Goal: Task Accomplishment & Management: Use online tool/utility

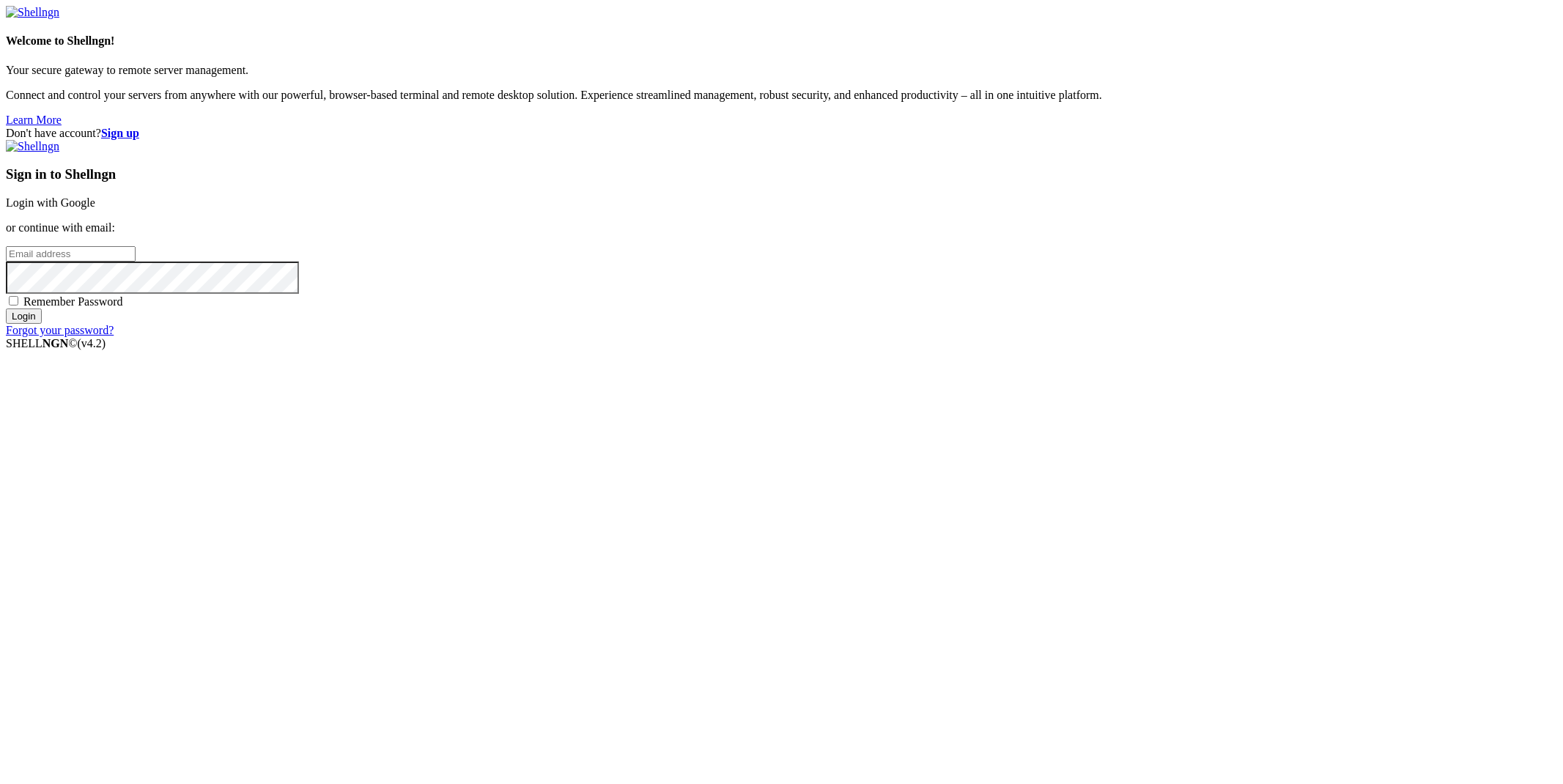
click at [515, 127] on div "Don't have account? Sign up Sign in to Shellngn Login with Google or continue w…" at bounding box center [782, 232] width 1551 height 210
drag, startPoint x: 515, startPoint y: 62, endPoint x: 1022, endPoint y: 296, distance: 558.4
click at [1022, 295] on div "Sign in to Shellngn Login with Google or continue with email: Remember Password…" at bounding box center [782, 238] width 1551 height 197
click at [1024, 296] on div "Sign in to Shellngn Login with Google or continue with email: Remember Password…" at bounding box center [782, 238] width 1551 height 197
click at [95, 209] on link "Login with Google" at bounding box center [50, 202] width 89 height 13
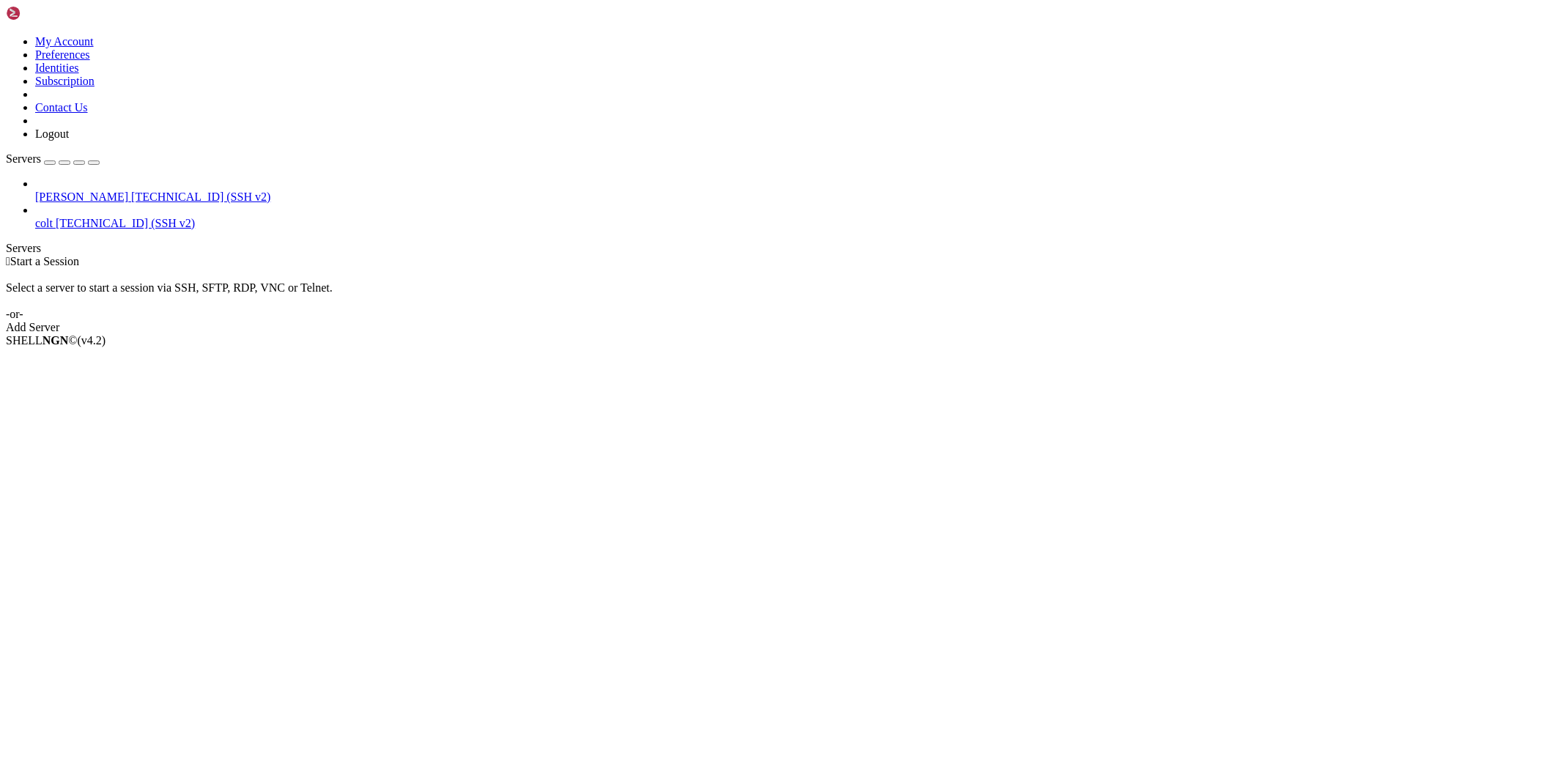
click at [88, 190] on span "[PERSON_NAME]" at bounding box center [82, 196] width 93 height 13
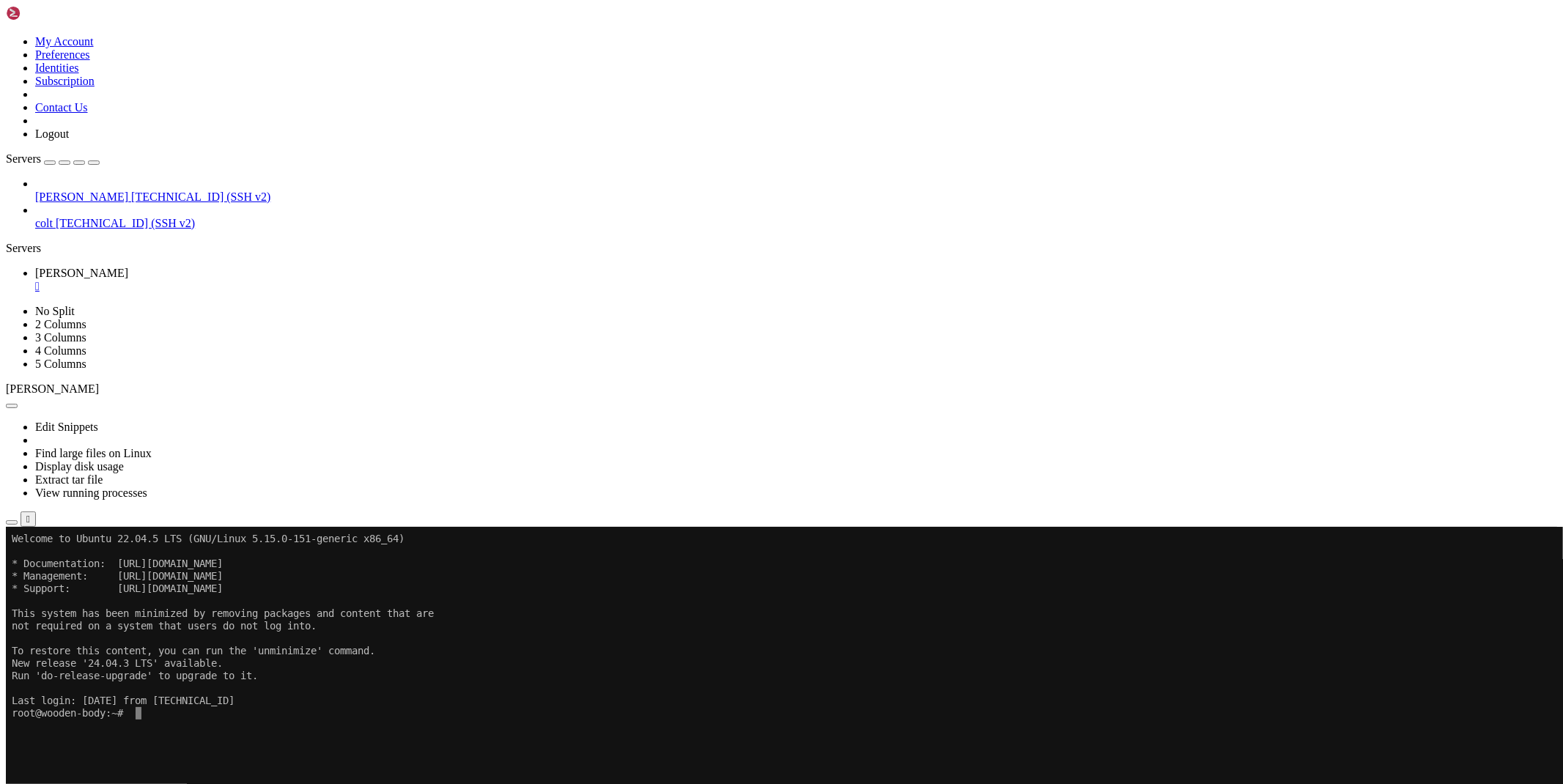
click at [246, 280] on div "" at bounding box center [796, 287] width 1522 height 13
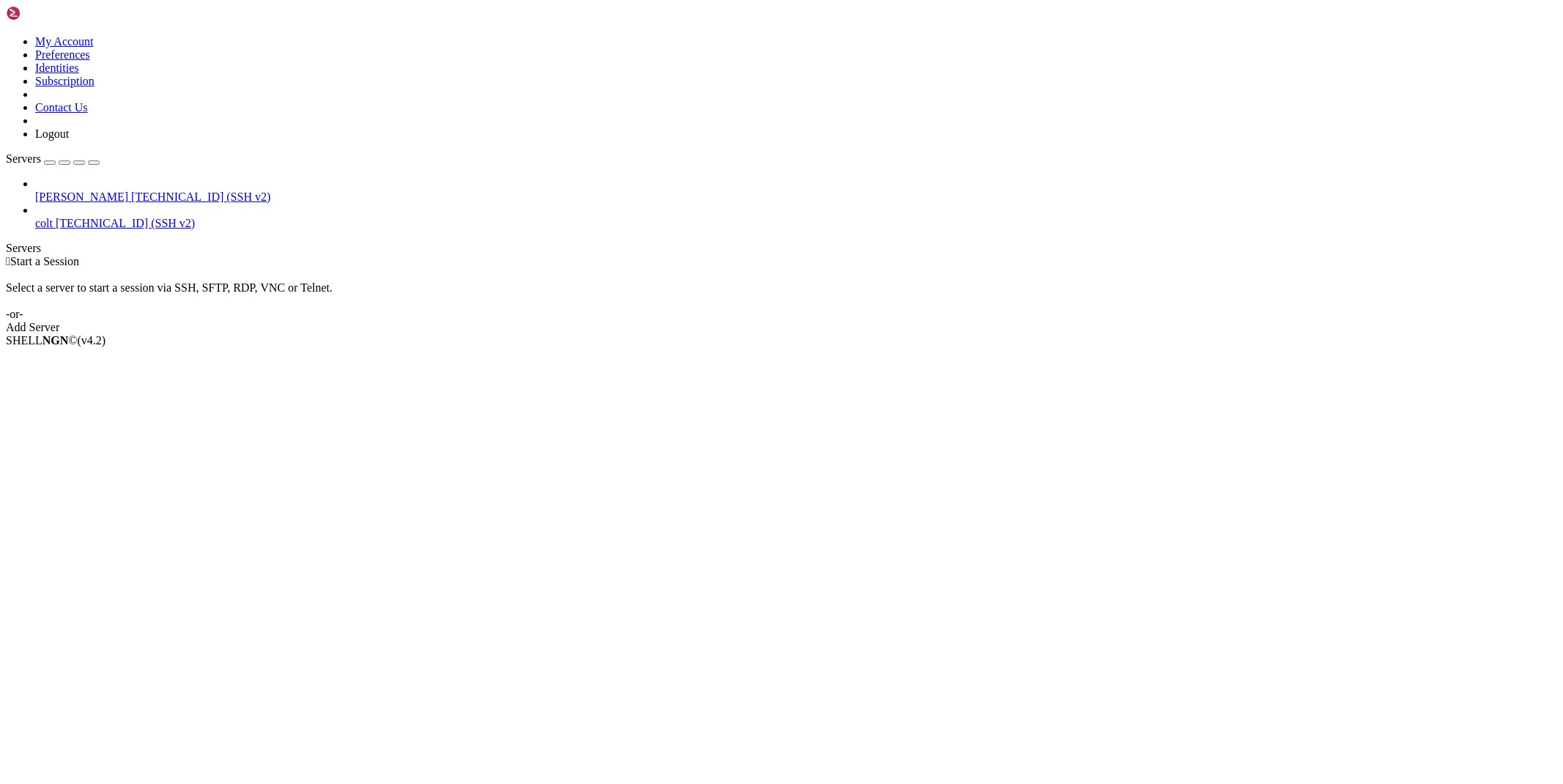
click at [60, 217] on span "[TECHNICAL_ID] (SSH v2)" at bounding box center [125, 223] width 139 height 13
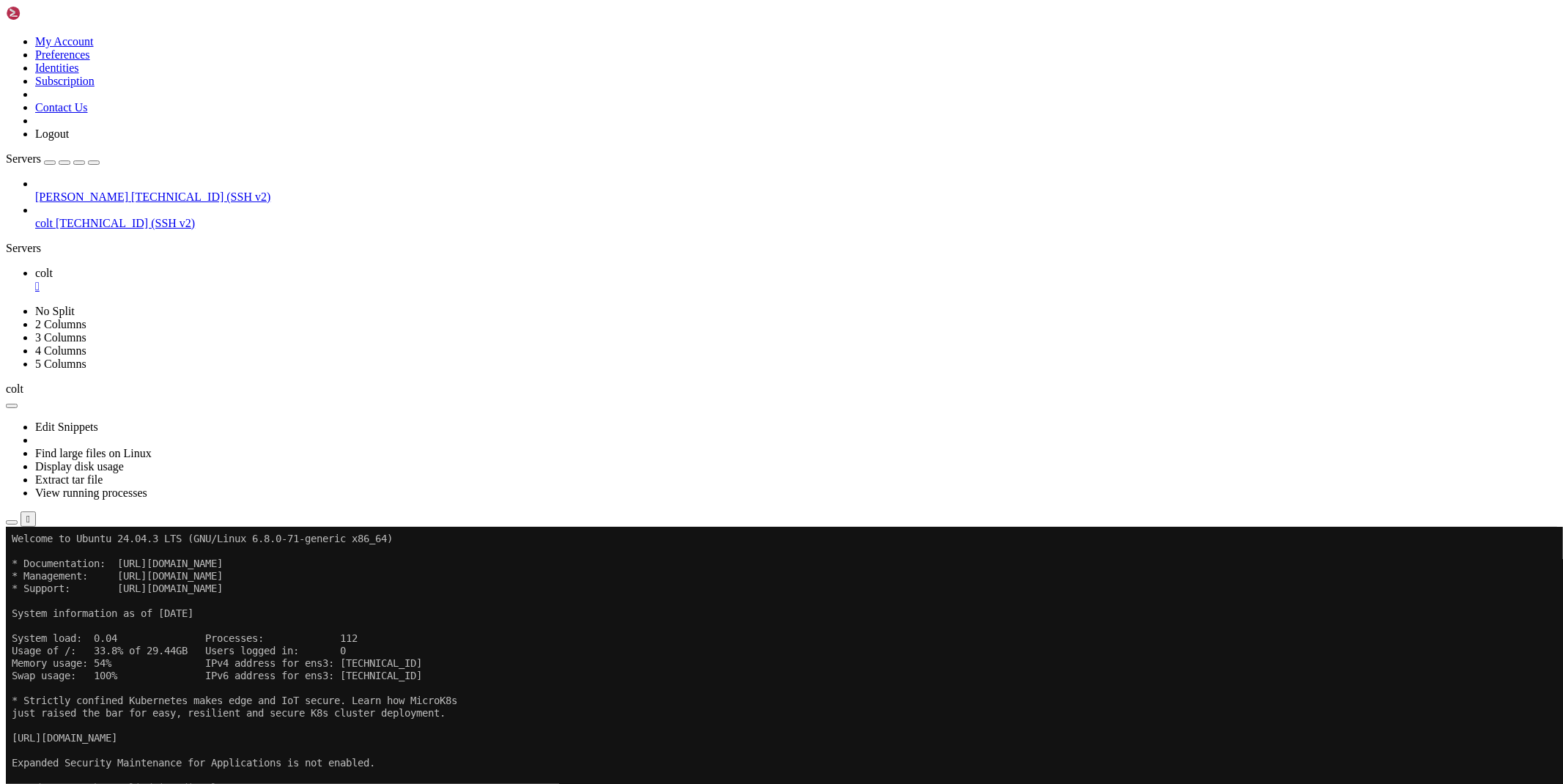
click at [12, 522] on icon "button" at bounding box center [12, 522] width 0 height 0
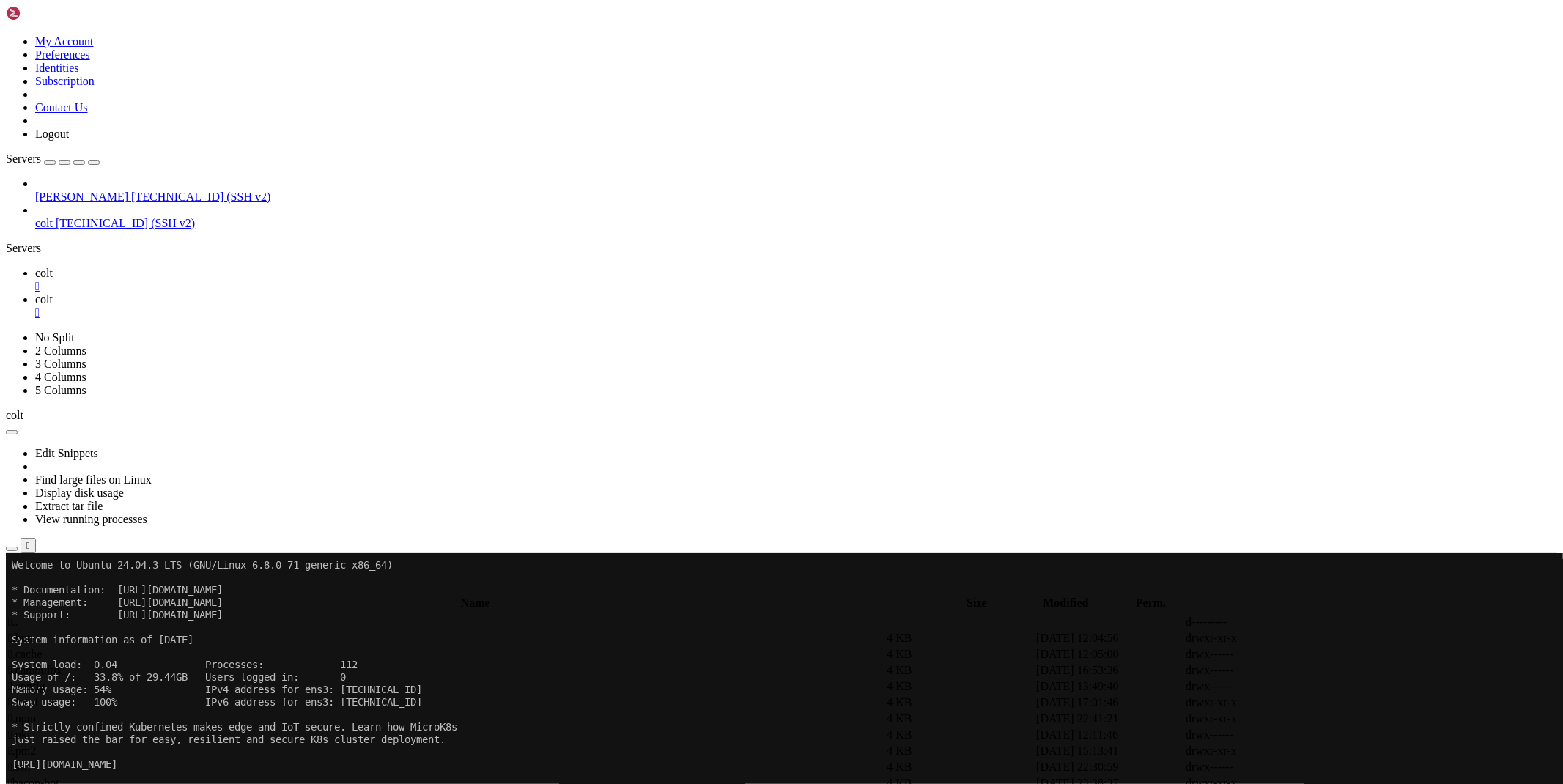
type input "/root/land"
click at [1343, 654] on icon at bounding box center [1343, 654] width 0 height 0
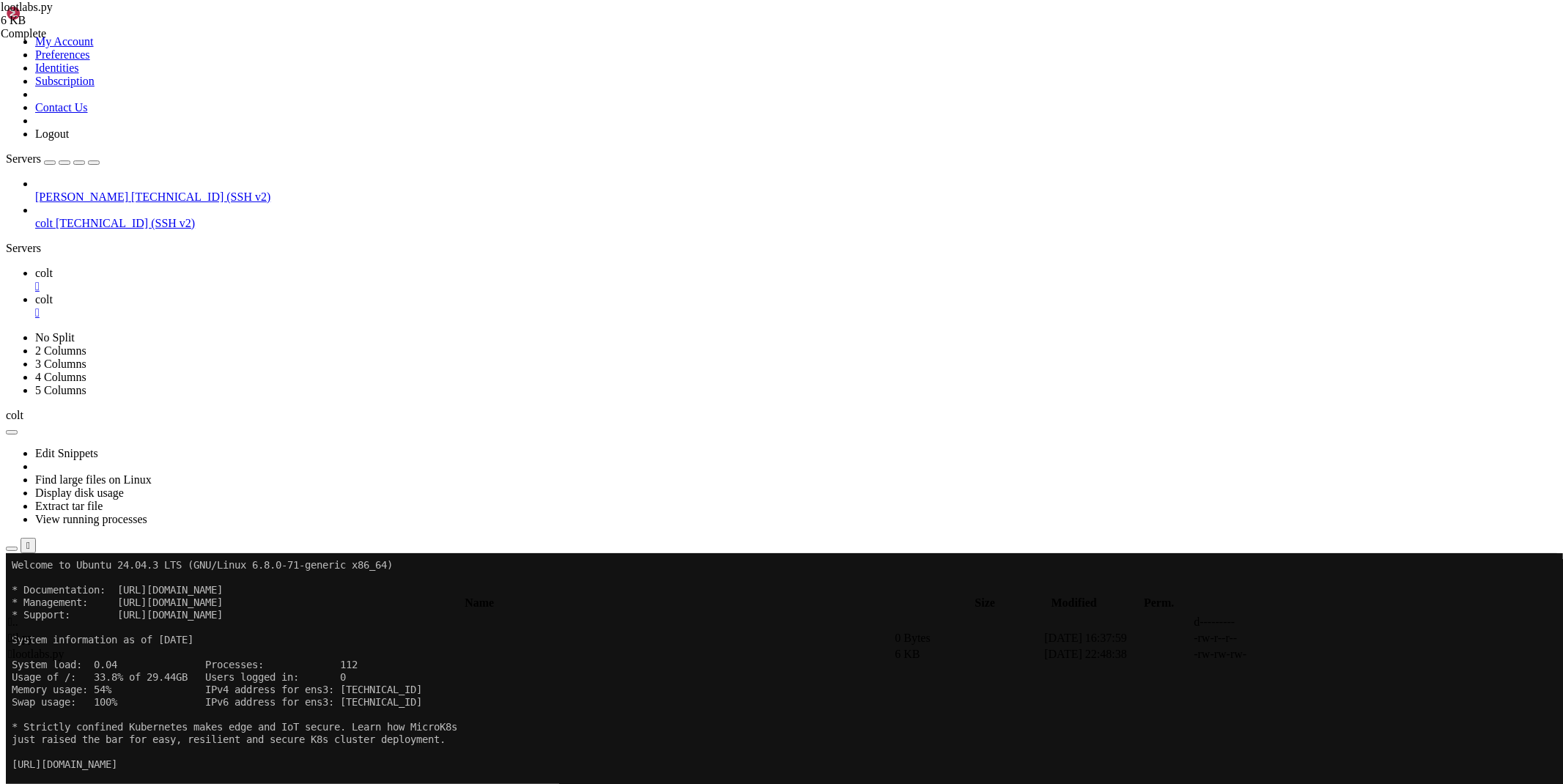
type textarea "print(bypass_linkvertise(input('url - ')))"
click at [204, 267] on link "colt " at bounding box center [796, 279] width 1522 height 26
drag, startPoint x: 325, startPoint y: 935, endPoint x: 135, endPoint y: 934, distance: 190.0
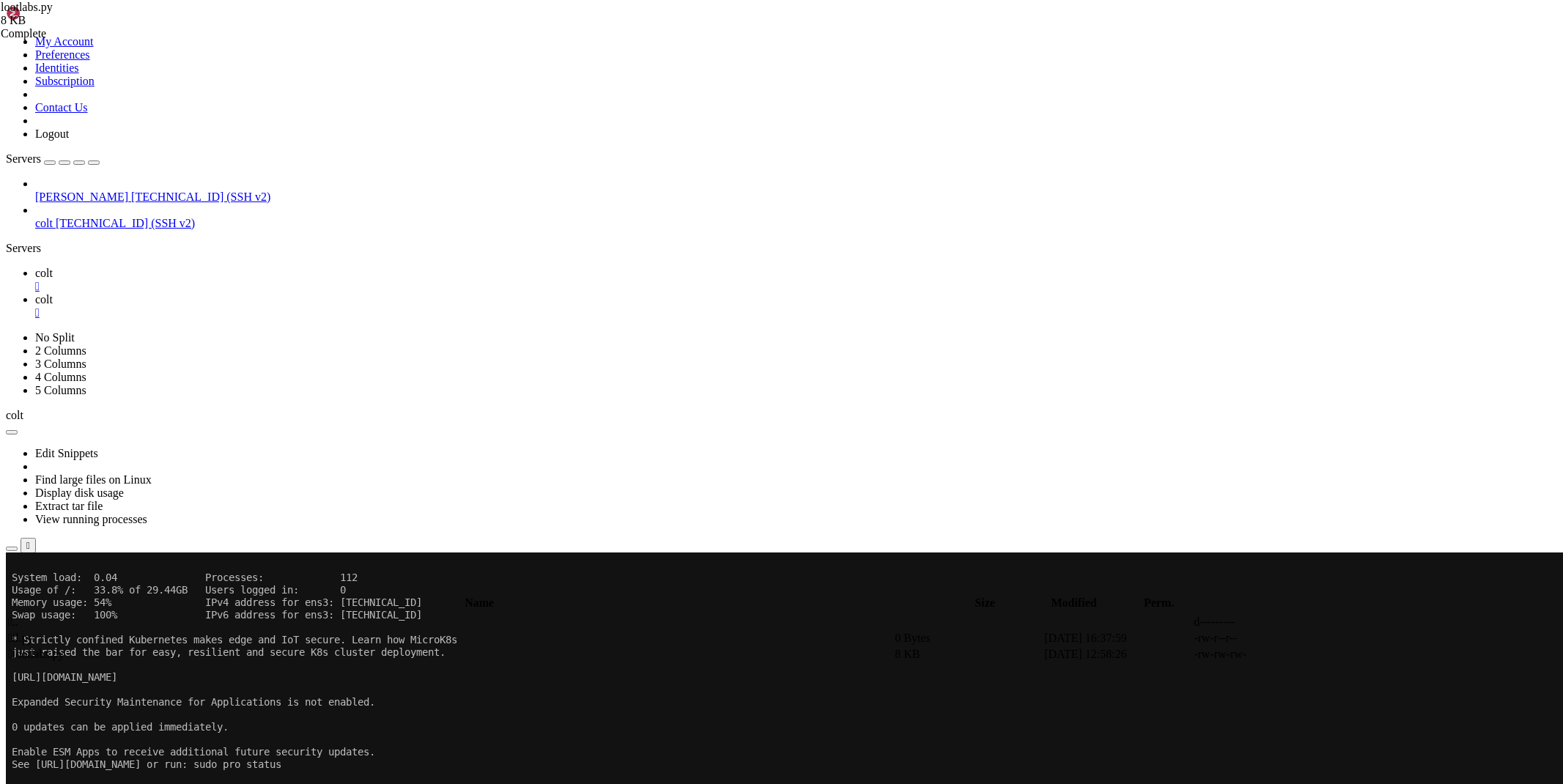
drag, startPoint x: 1242, startPoint y: 1199, endPoint x: 18, endPoint y: 1214, distance: 1224.1
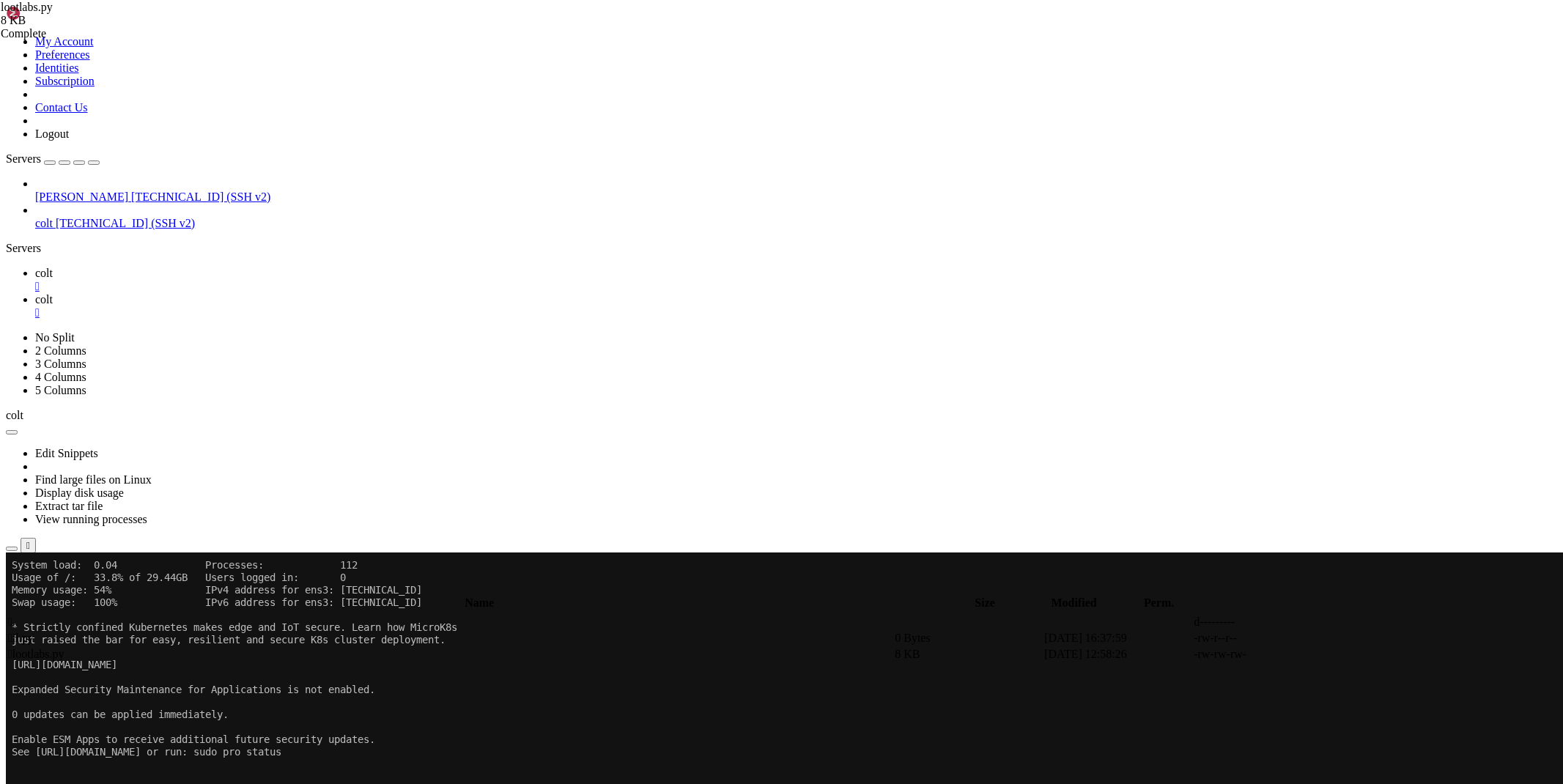
scroll to position [99, 0]
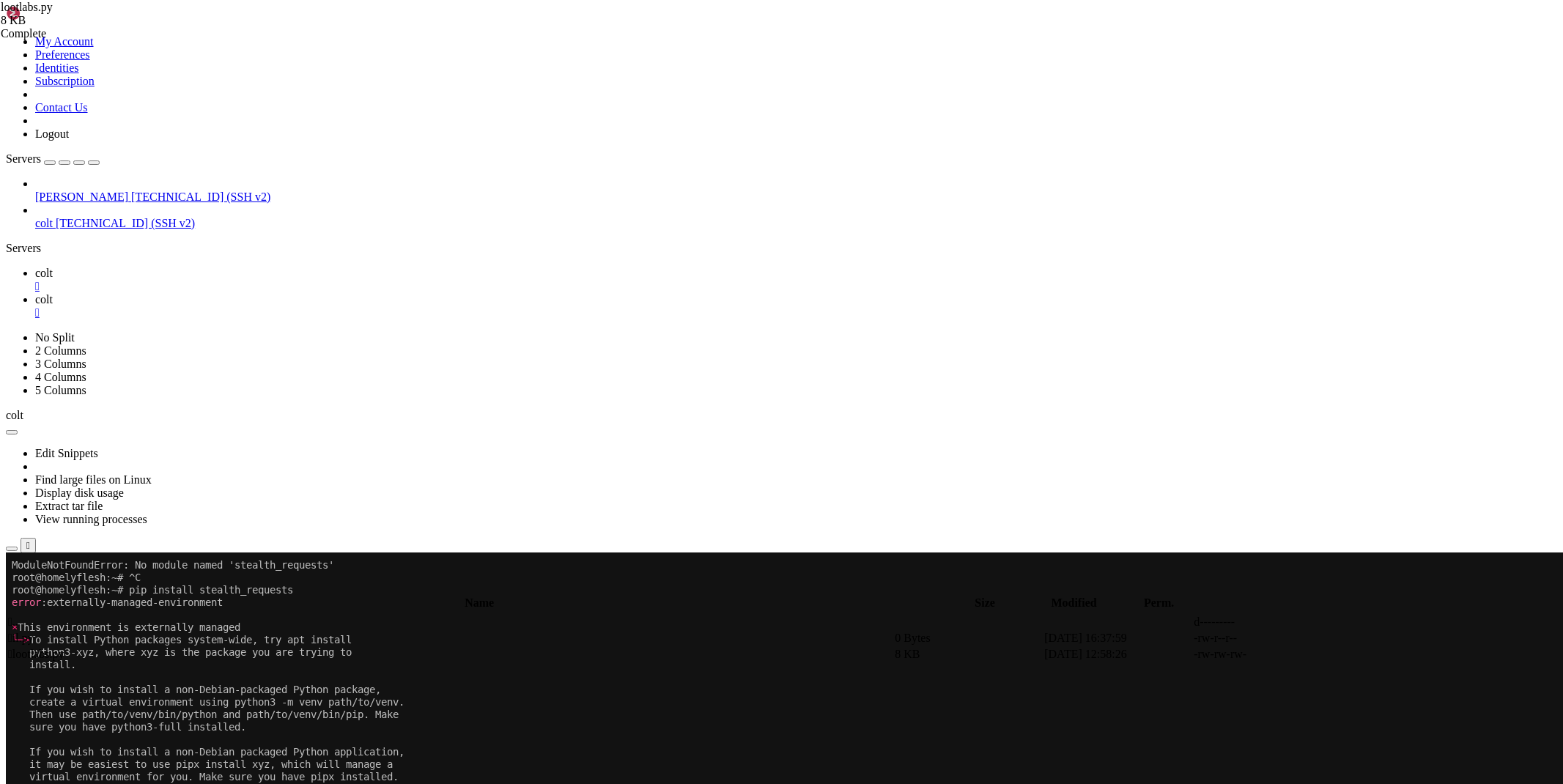
scroll to position [634, 0]
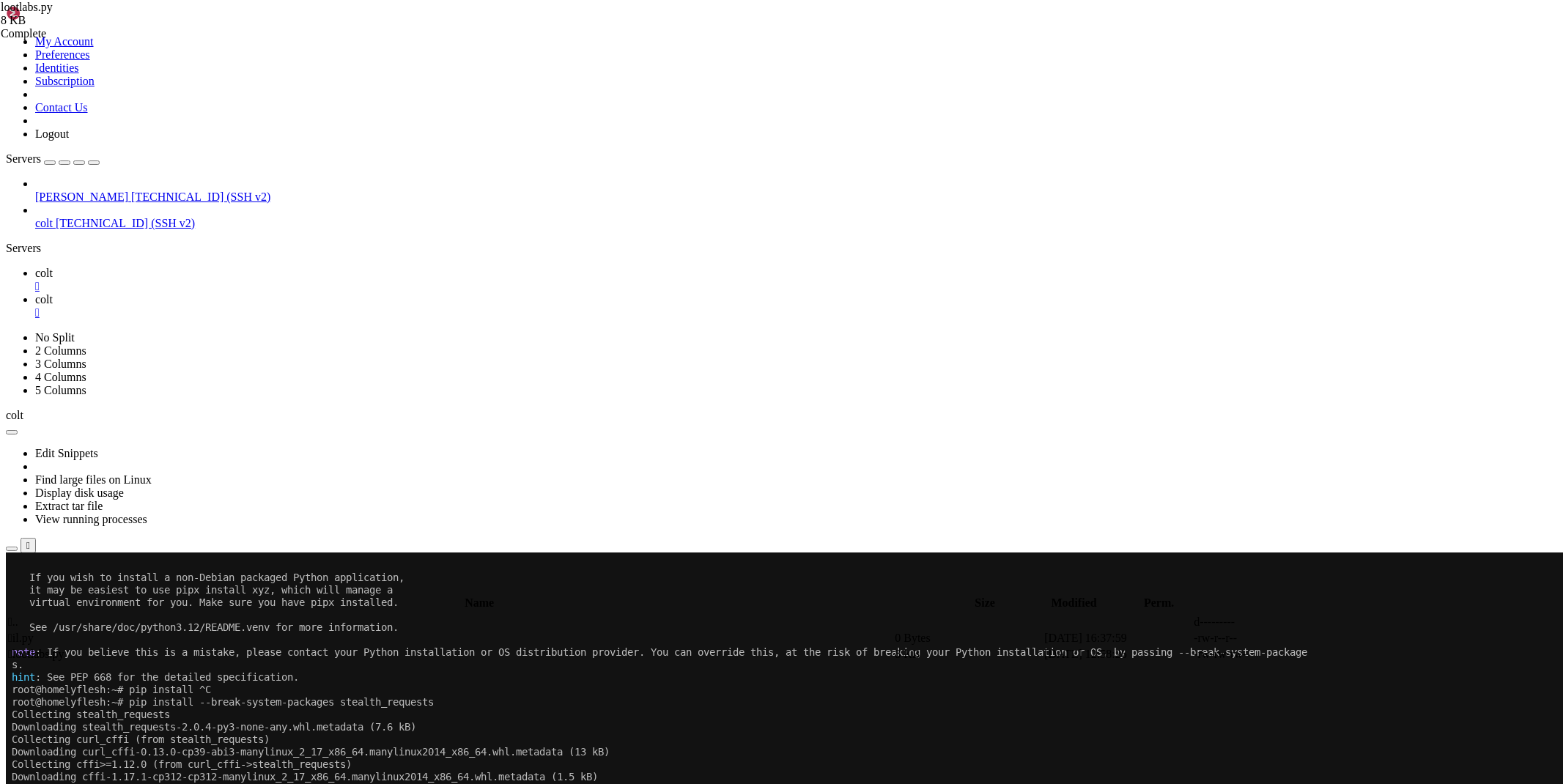
click at [278, 293] on link "colt " at bounding box center [796, 305] width 1522 height 26
click at [1343, 654] on link at bounding box center [1343, 654] width 0 height 0
type textarea "print(bypass_linkvertise(input('url - ')))"
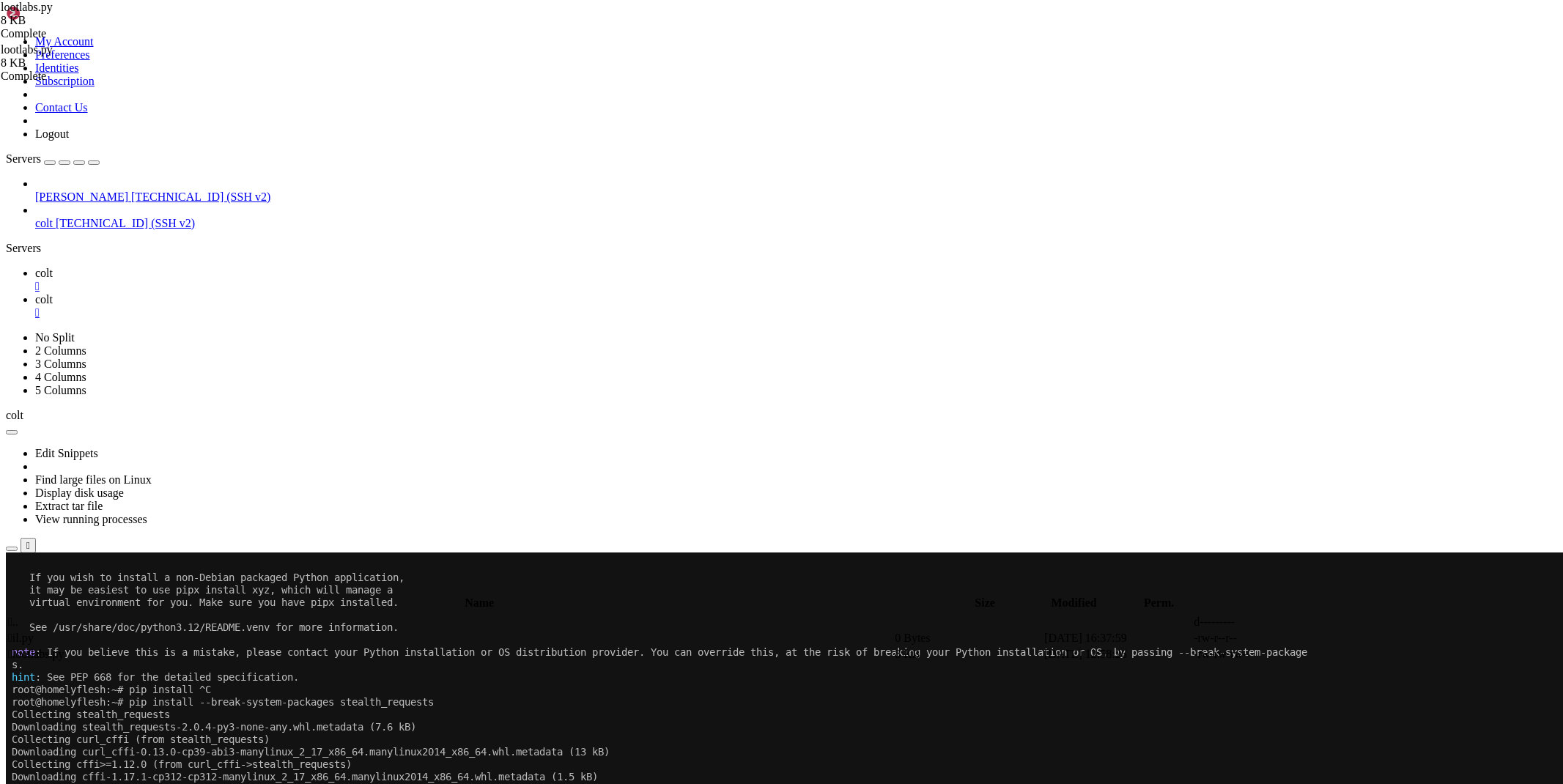
click at [53, 267] on span "colt" at bounding box center [44, 273] width 18 height 13
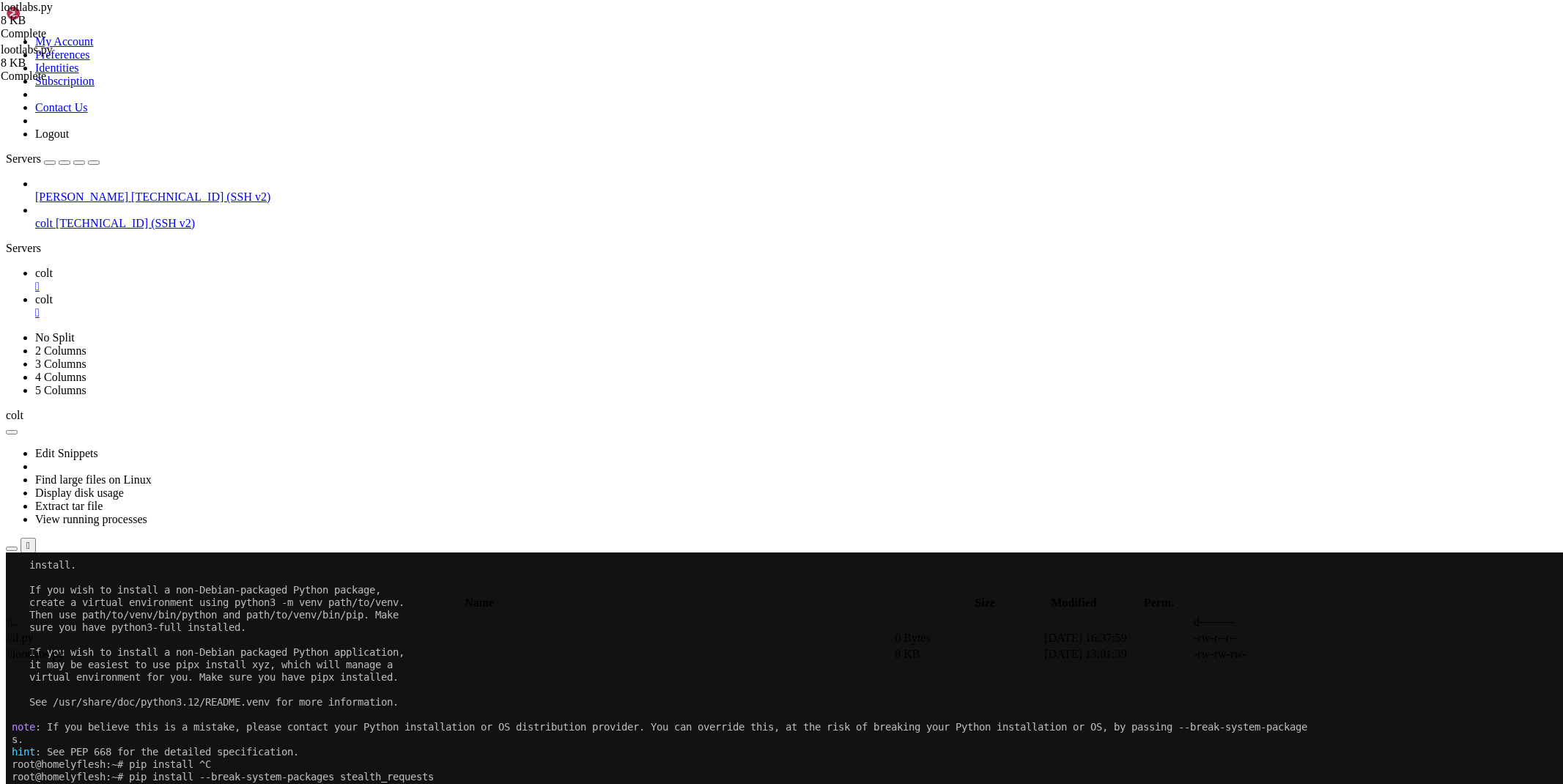
scroll to position [566, 0]
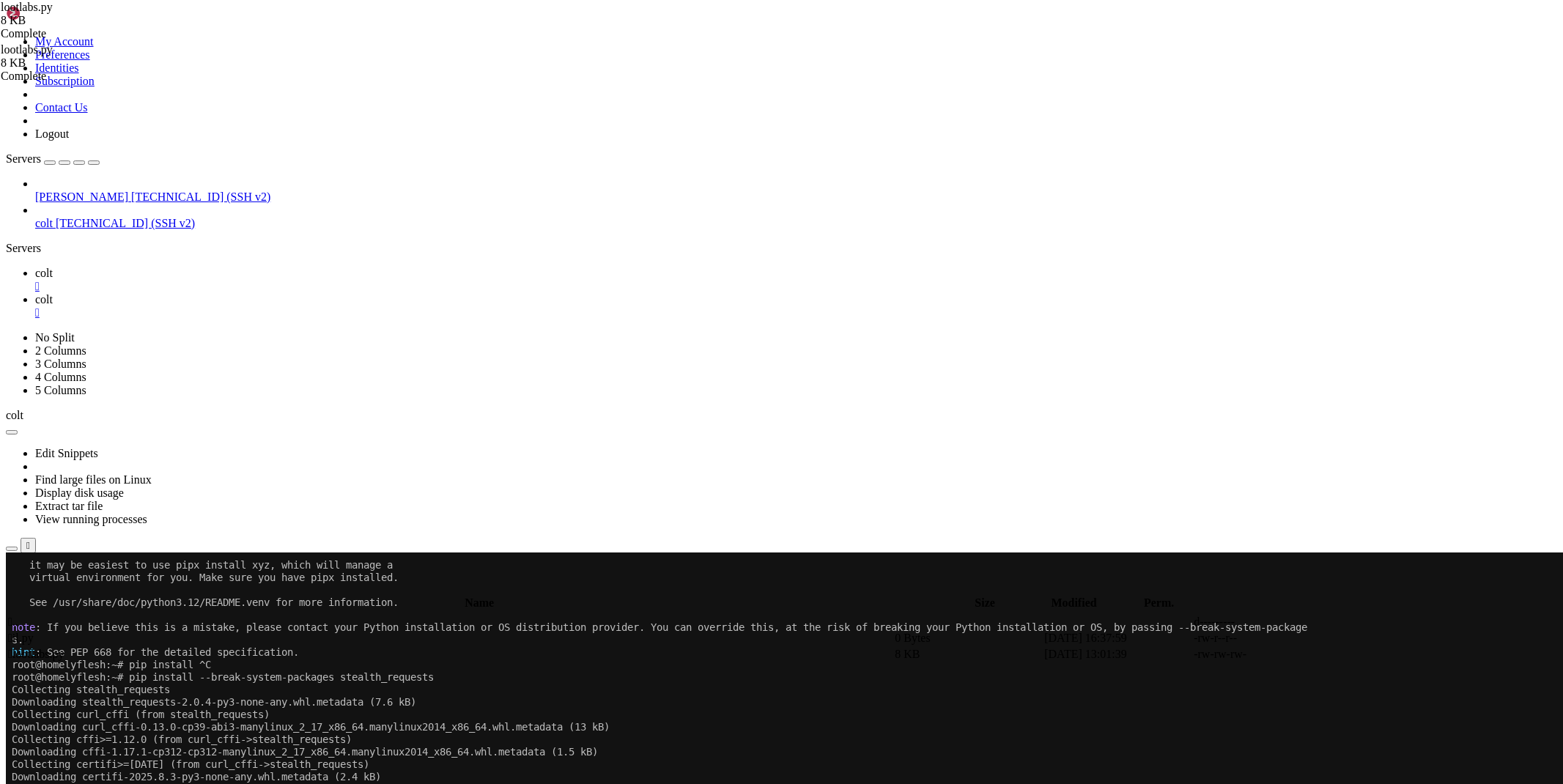
scroll to position [834, 0]
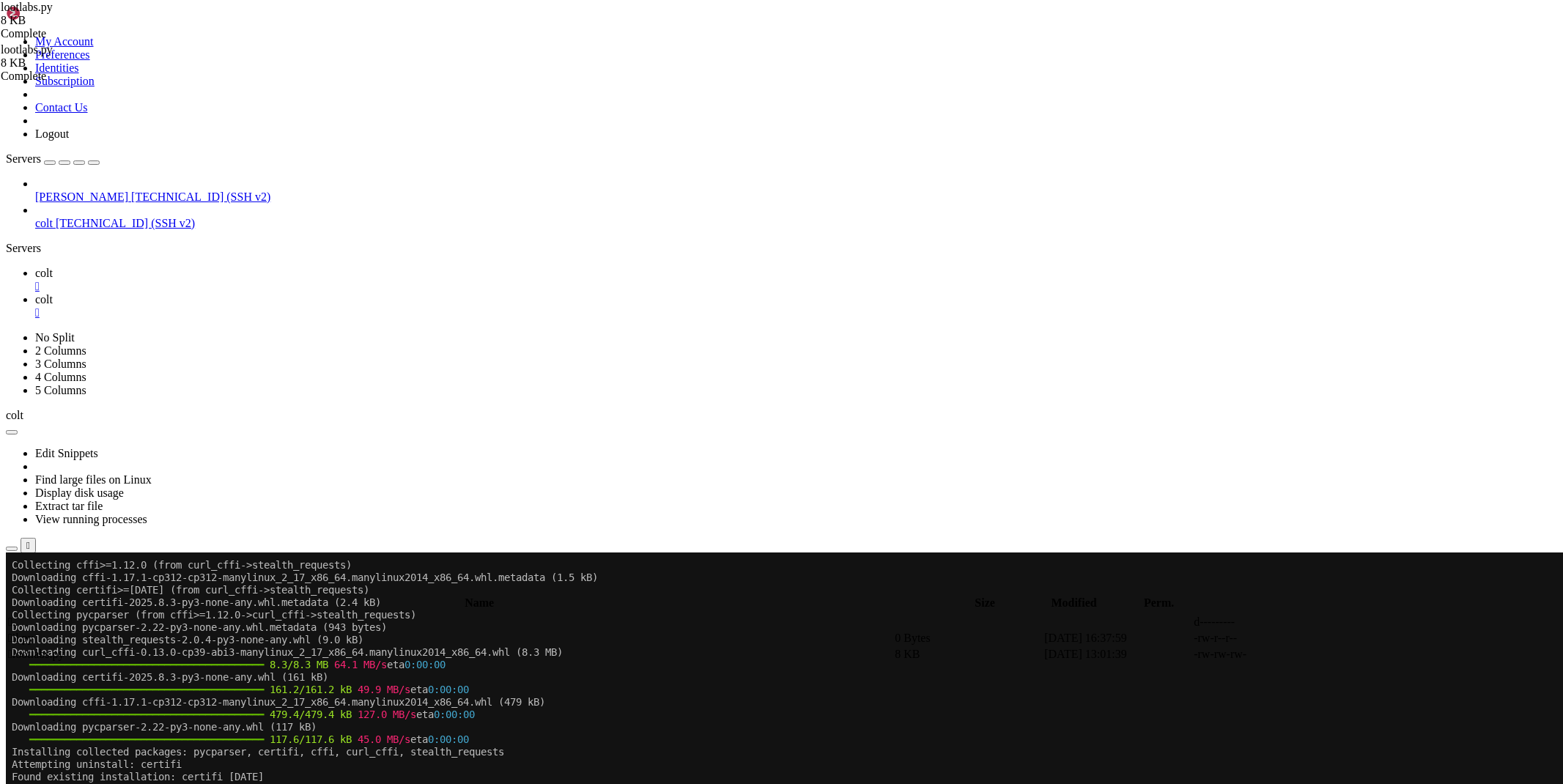
click at [279, 293] on link "colt " at bounding box center [796, 305] width 1522 height 26
click at [1343, 654] on link at bounding box center [1343, 654] width 0 height 0
type textarea "import time, random"
click at [187, 267] on link "colt " at bounding box center [796, 279] width 1522 height 26
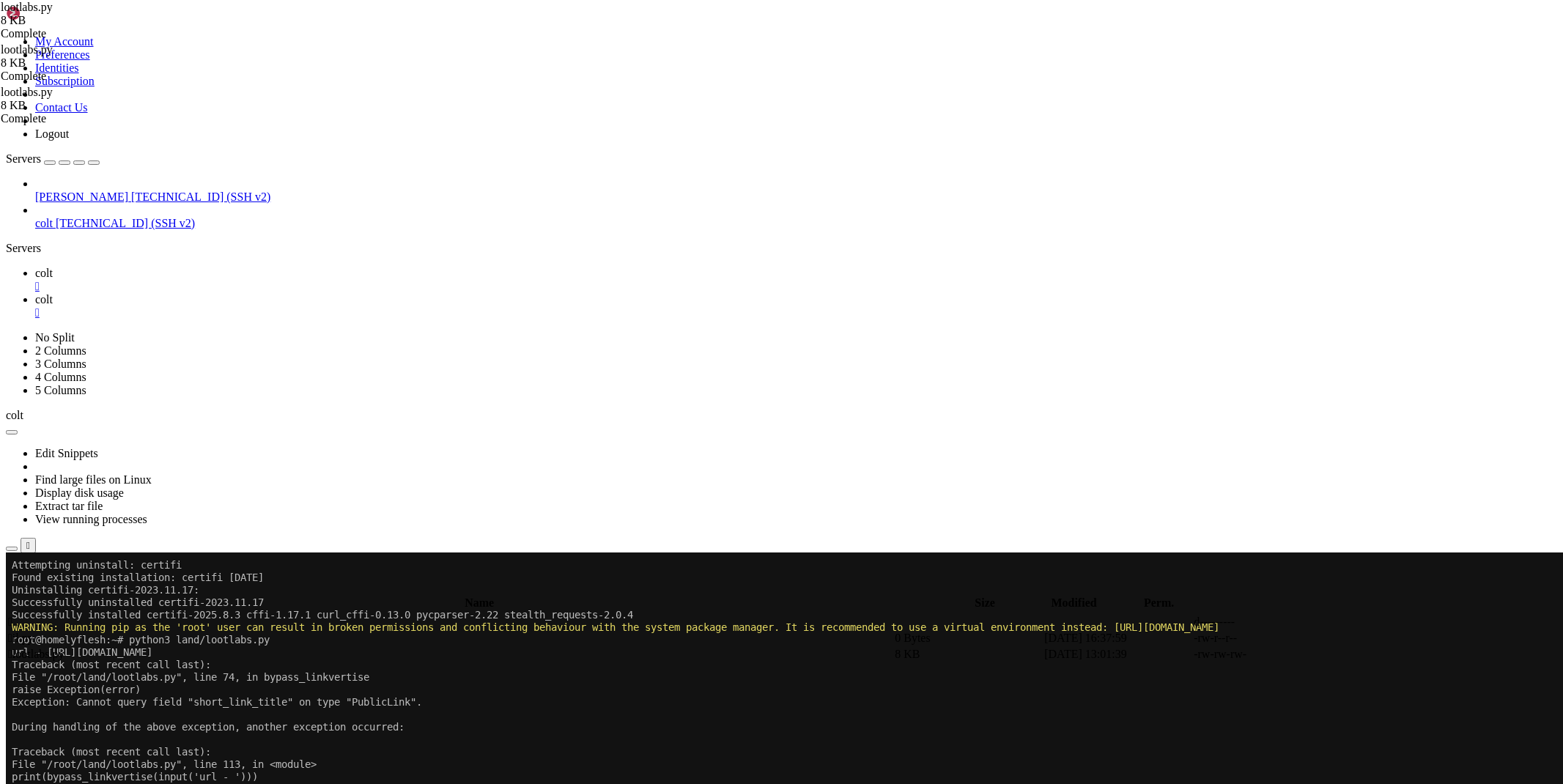
scroll to position [1034, 0]
click at [237, 280] on div "" at bounding box center [796, 287] width 1522 height 13
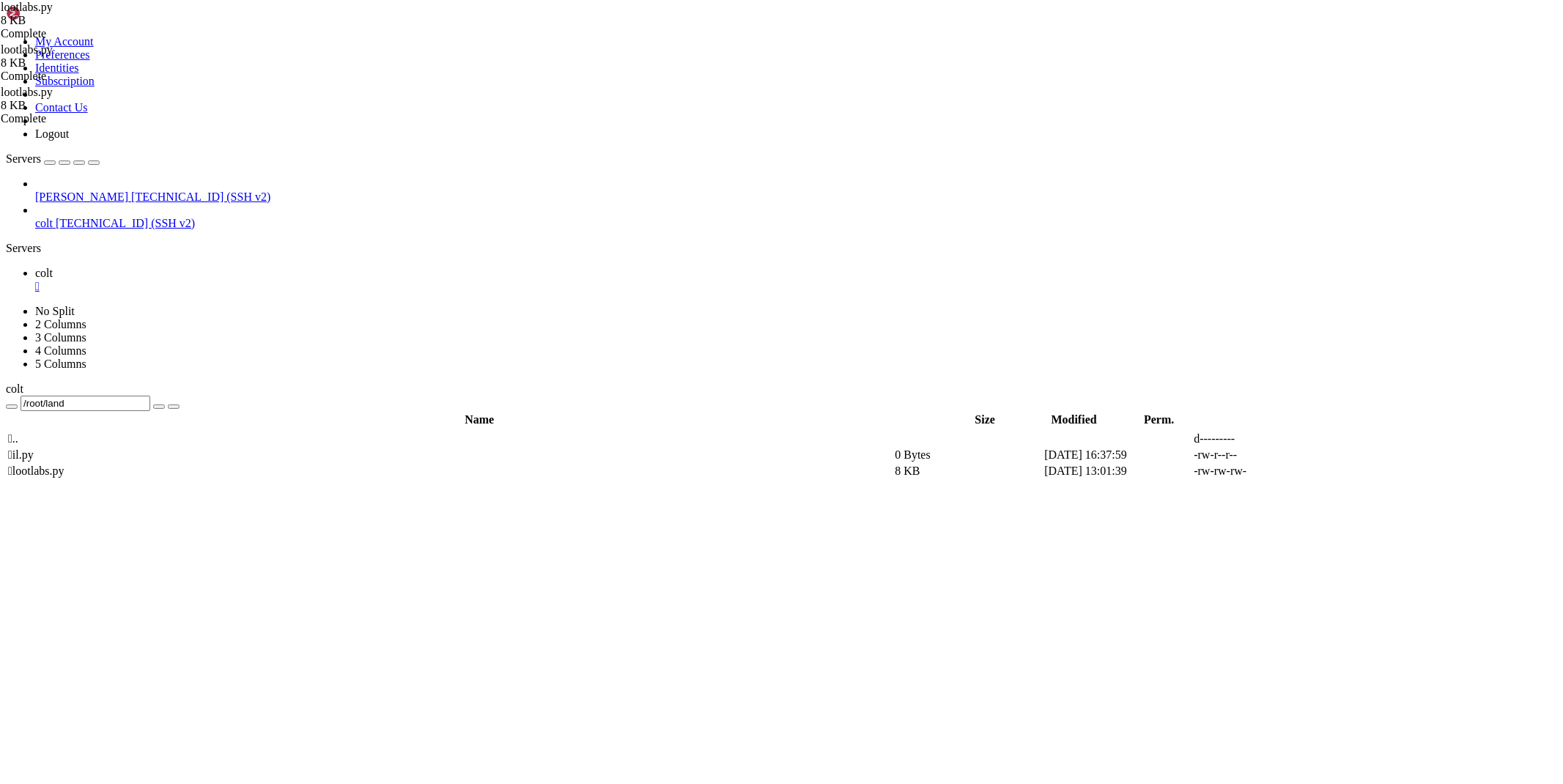
click at [237, 280] on div "" at bounding box center [796, 287] width 1522 height 13
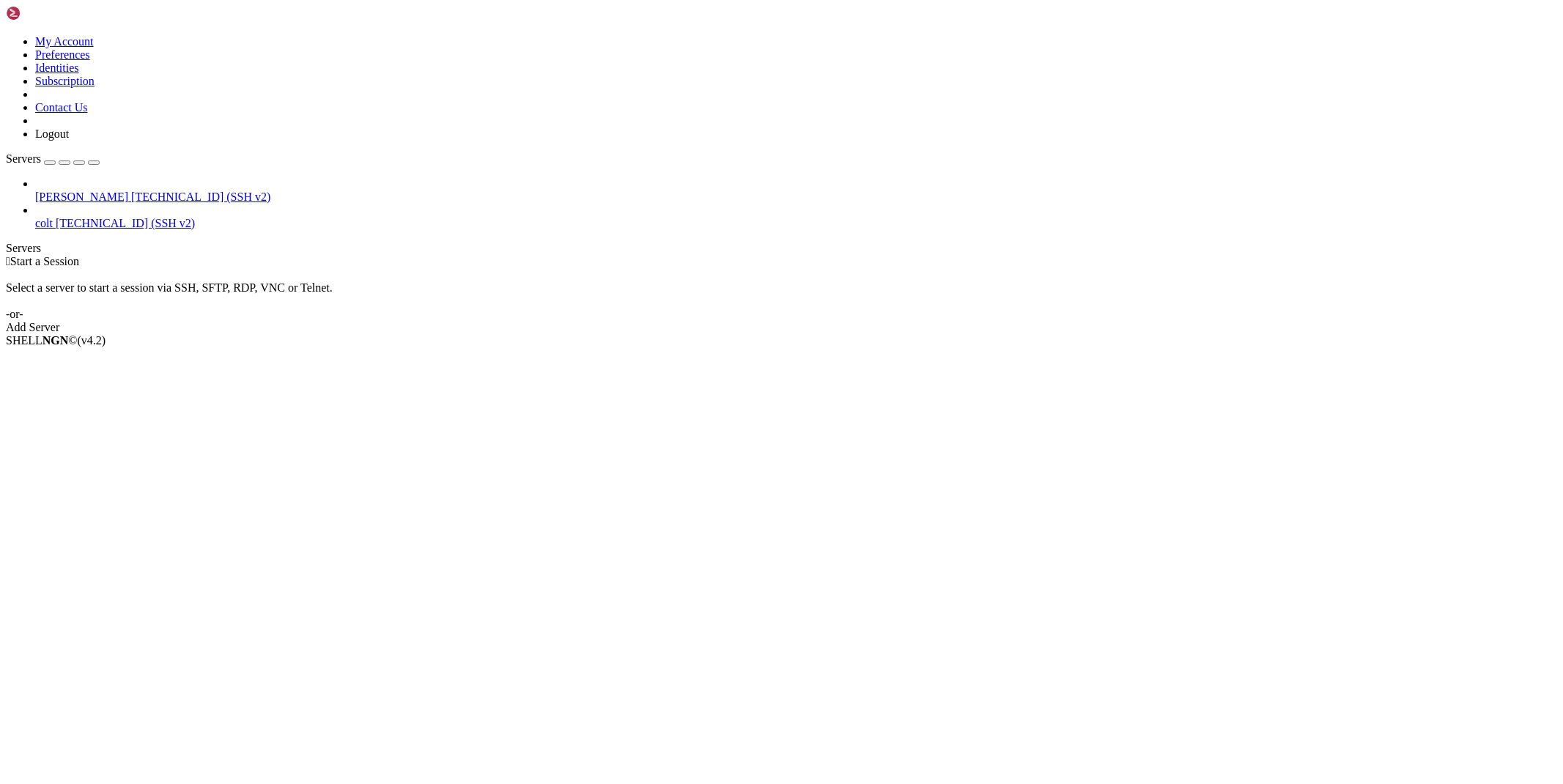
click at [64, 190] on span "[PERSON_NAME]" at bounding box center [82, 196] width 93 height 13
drag, startPoint x: 64, startPoint y: 82, endPoint x: 77, endPoint y: 137, distance: 56.5
click at [64, 190] on span "[PERSON_NAME]" at bounding box center [82, 196] width 93 height 13
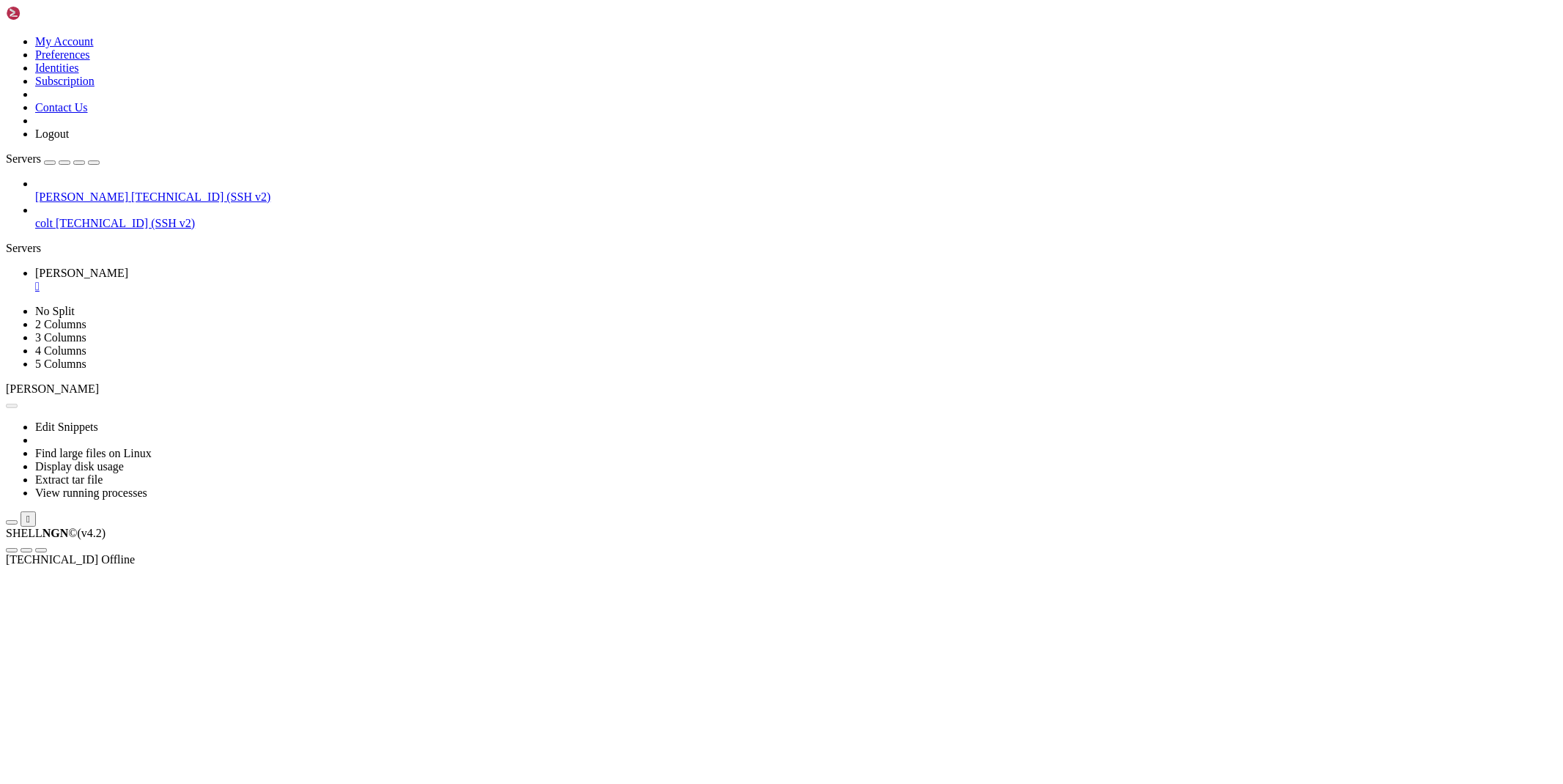
scroll to position [0, 0]
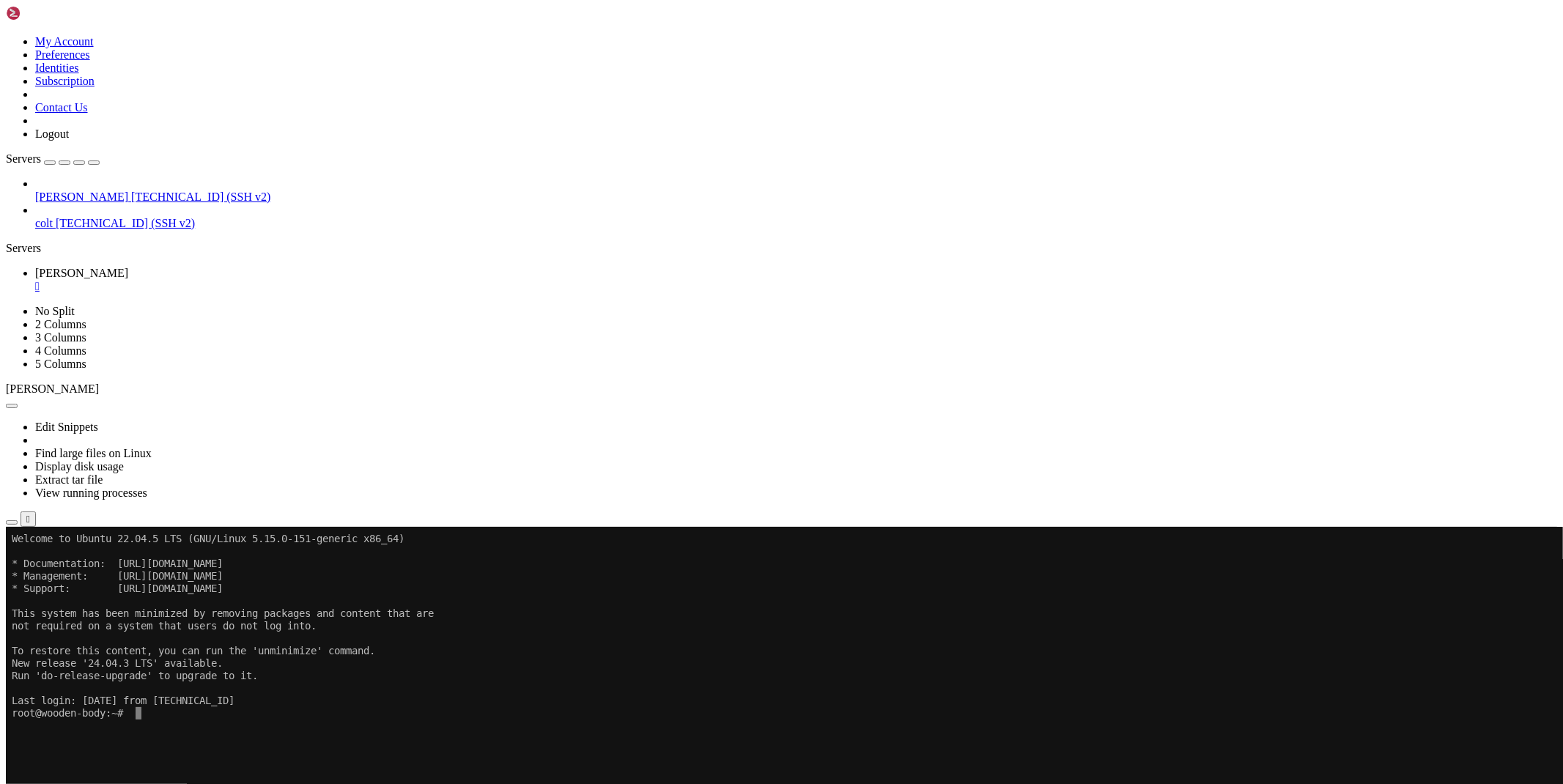
click at [12, 522] on icon "button" at bounding box center [12, 522] width 0 height 0
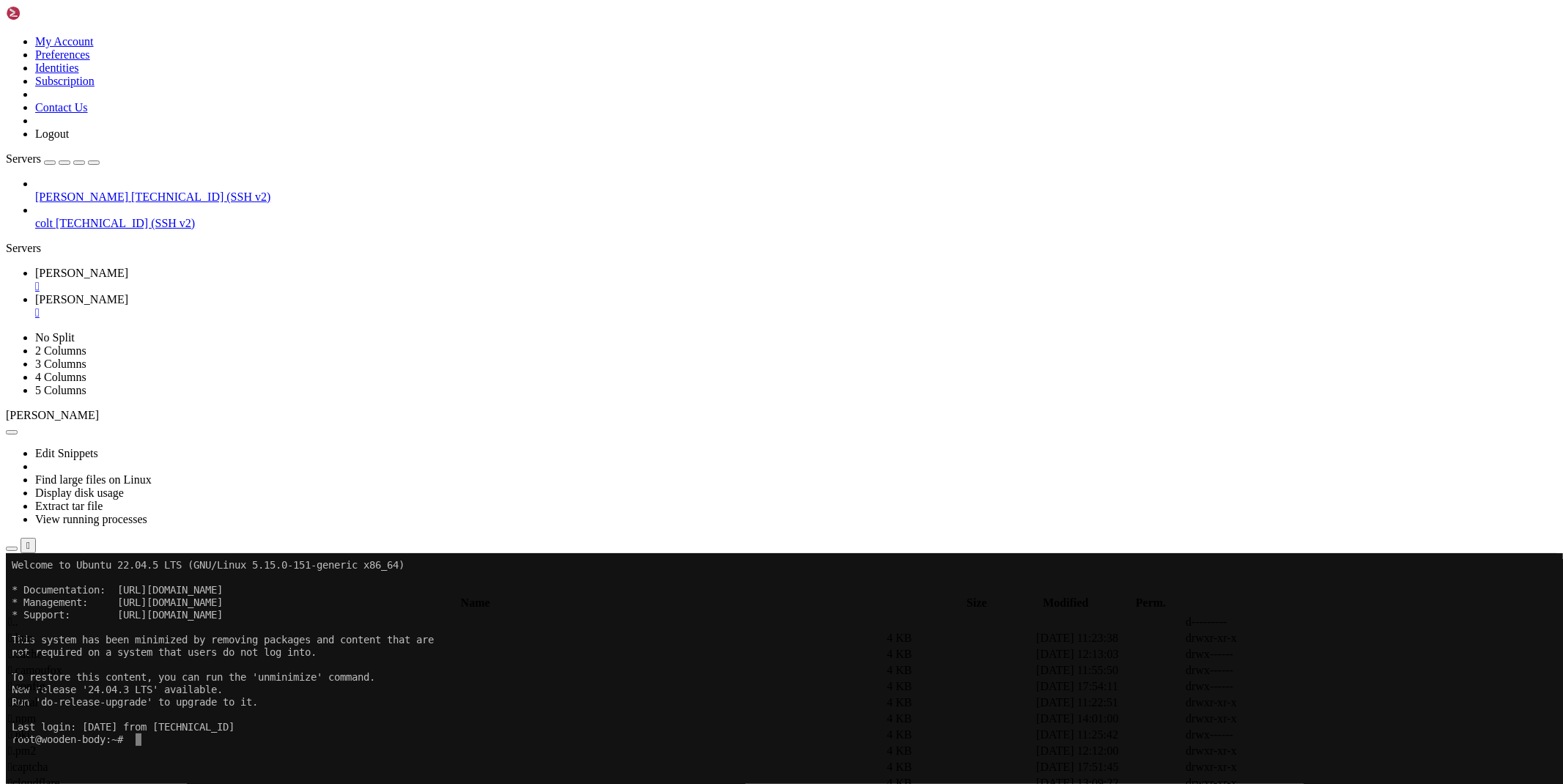
click at [48, 760] on span " captcha" at bounding box center [29, 766] width 40 height 13
click at [235, 615] on td " .." at bounding box center [450, 622] width 885 height 14
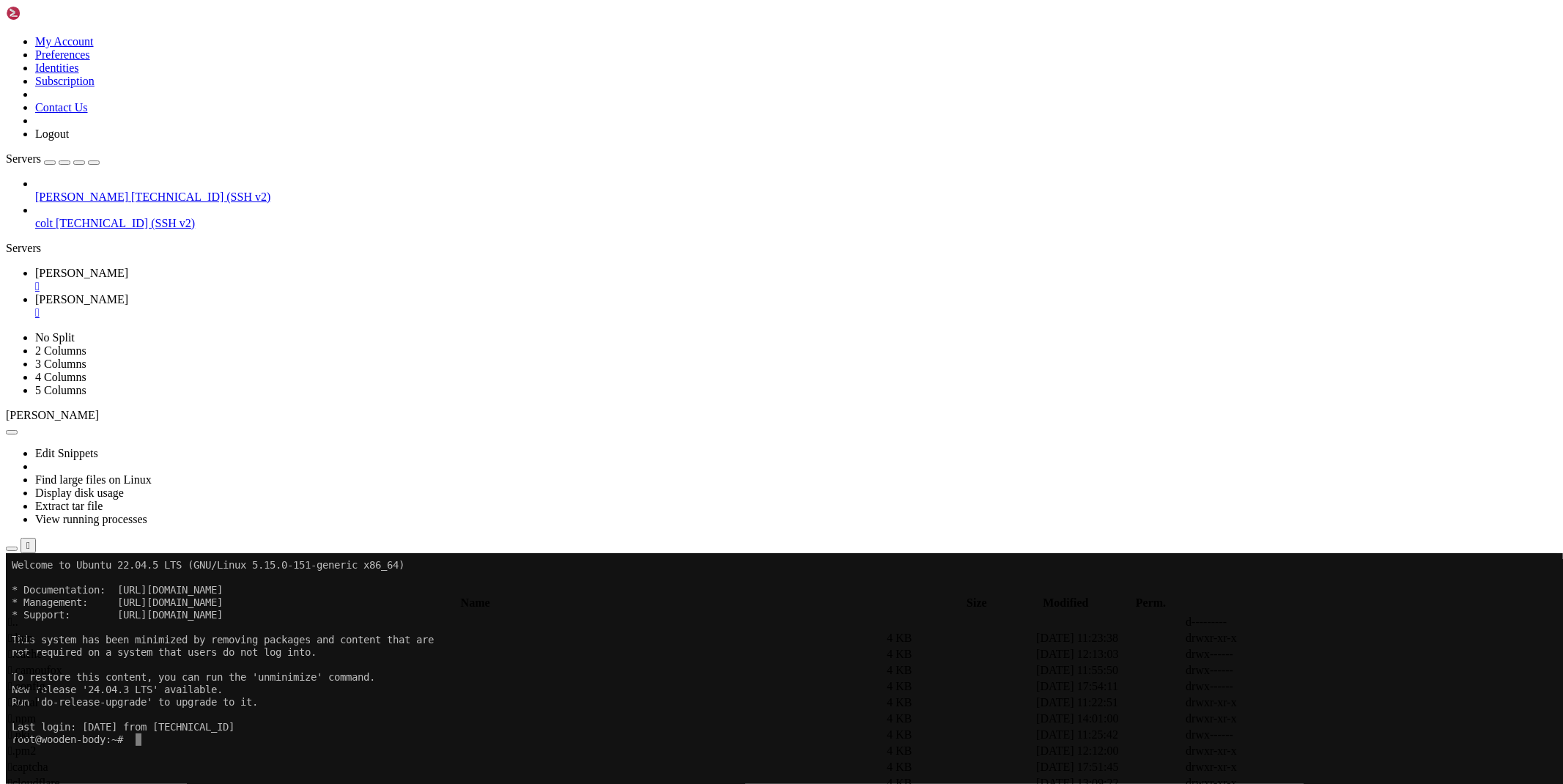
click at [237, 615] on td " .." at bounding box center [450, 622] width 885 height 14
click at [19, 616] on span " .." at bounding box center [13, 622] width 10 height 13
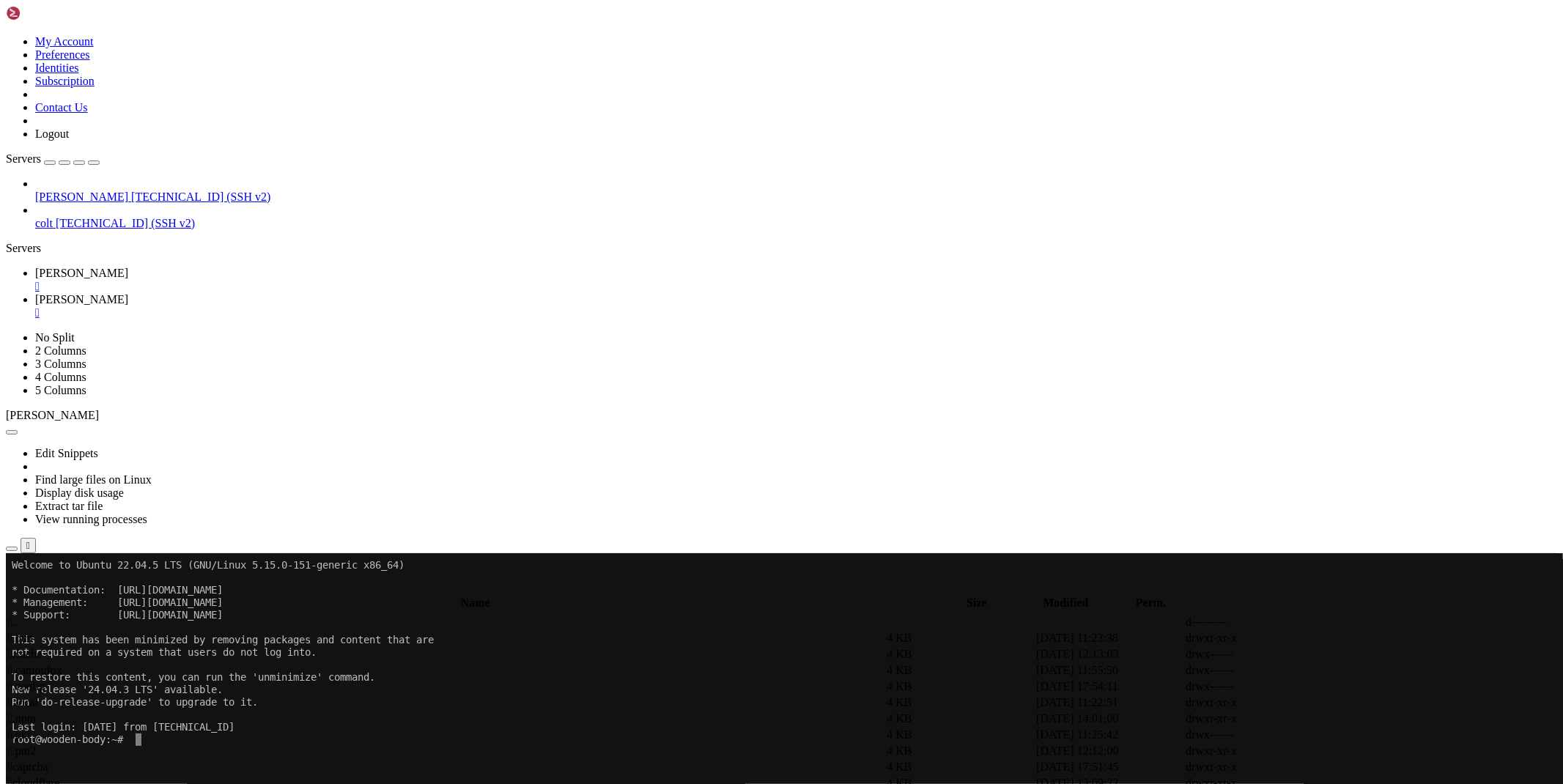
type input "/root/funcaptcha"
click at [1343, 686] on icon at bounding box center [1343, 686] width 0 height 0
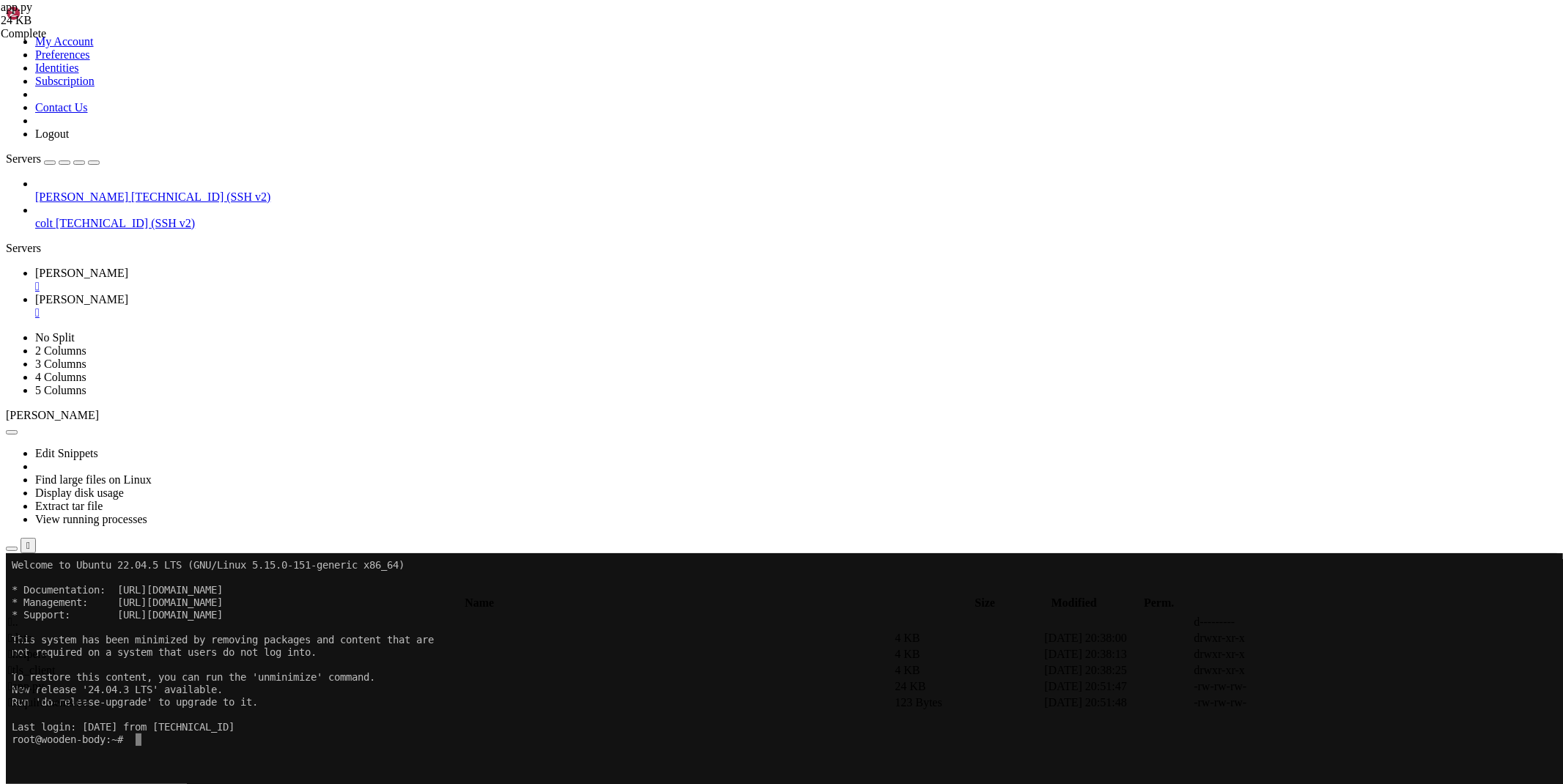
type textarea "print(bypass_linkvertise(input('url - ')))"
click at [202, 267] on link "[PERSON_NAME] " at bounding box center [796, 279] width 1522 height 26
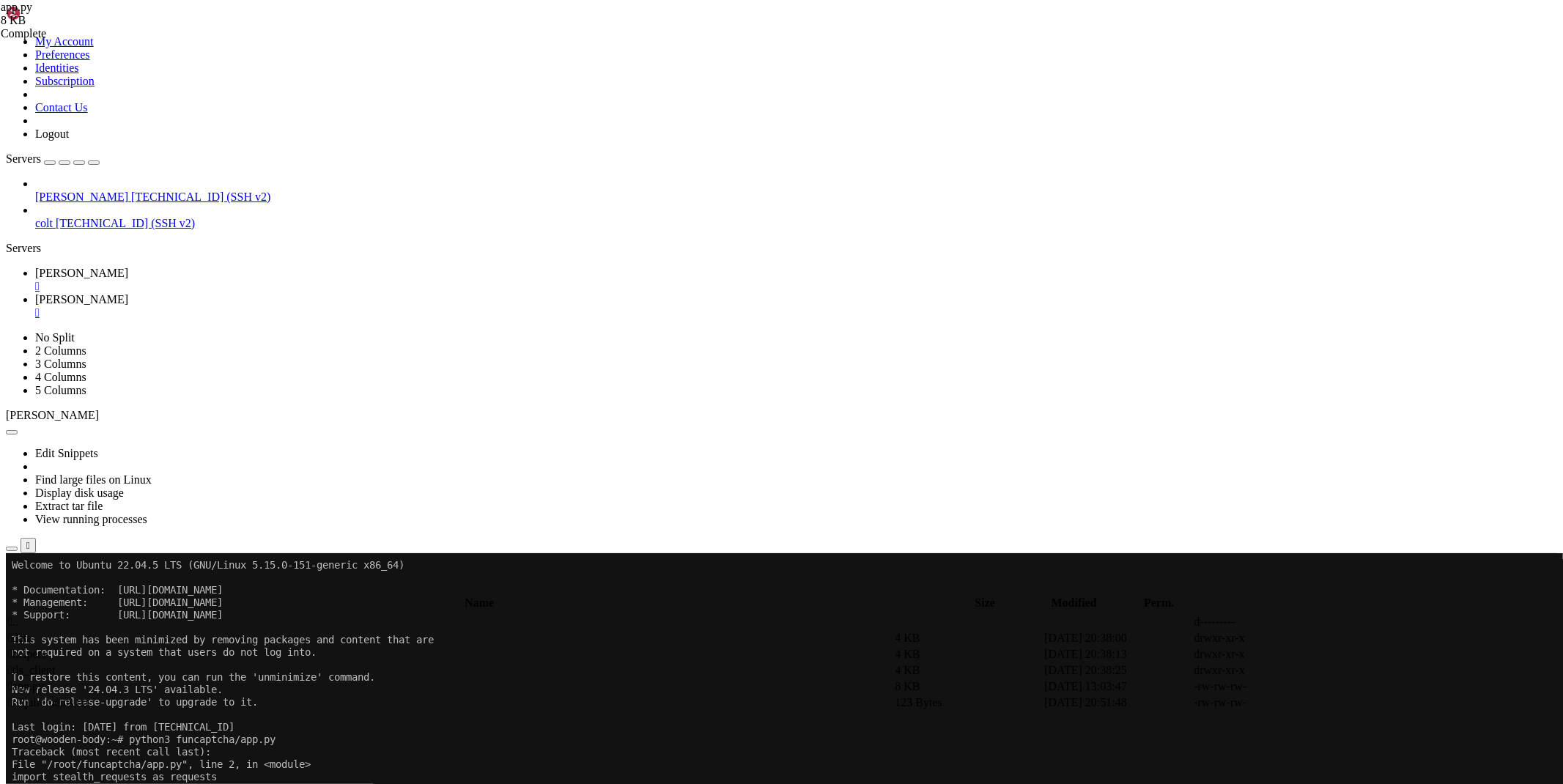
click at [293, 783] on x-row "ModuleNotFoundError: No module named 'stealth_requests'" at bounding box center [695, 788] width 1366 height 13
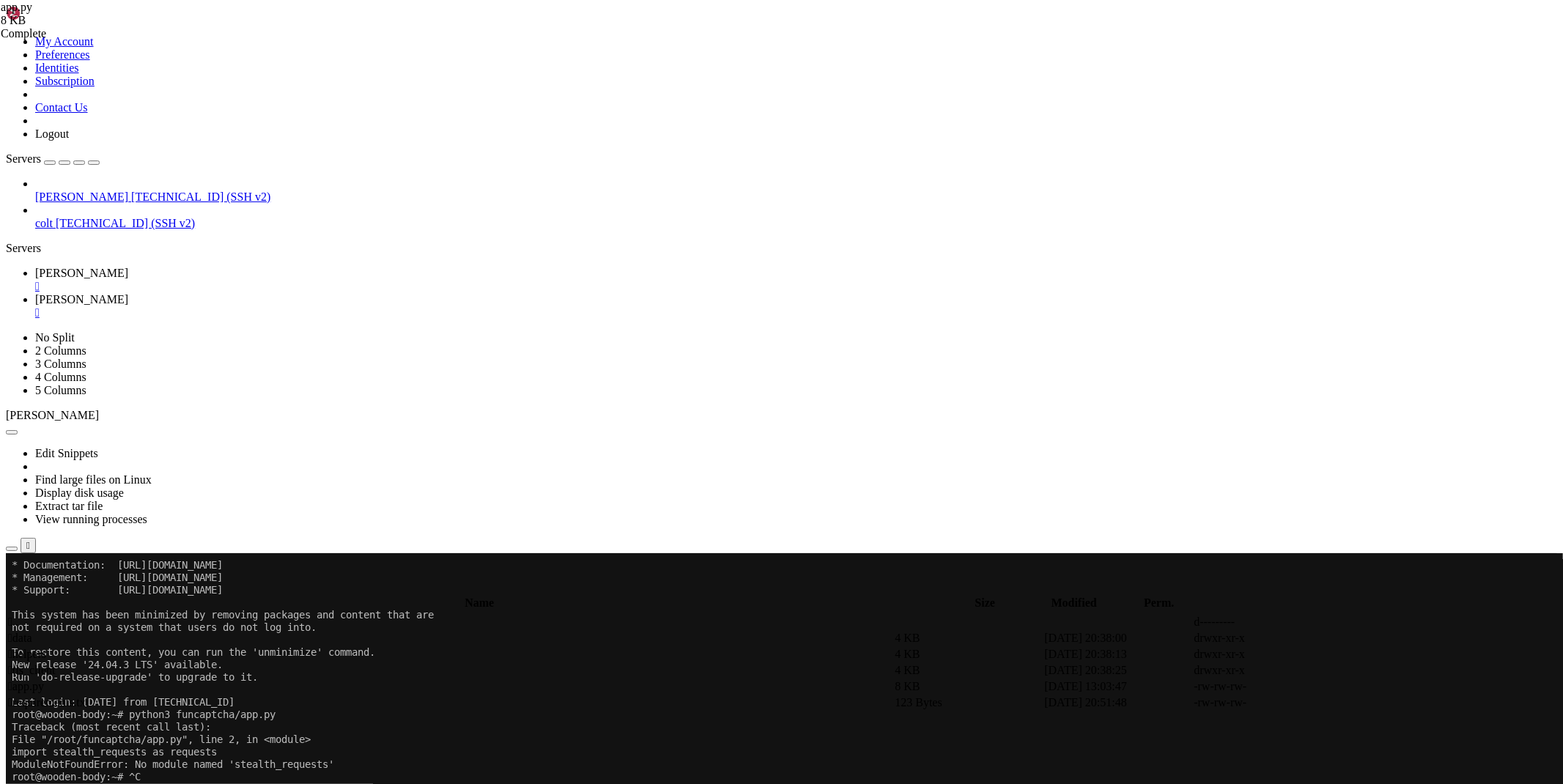
click at [246, 280] on div "" at bounding box center [796, 287] width 1522 height 13
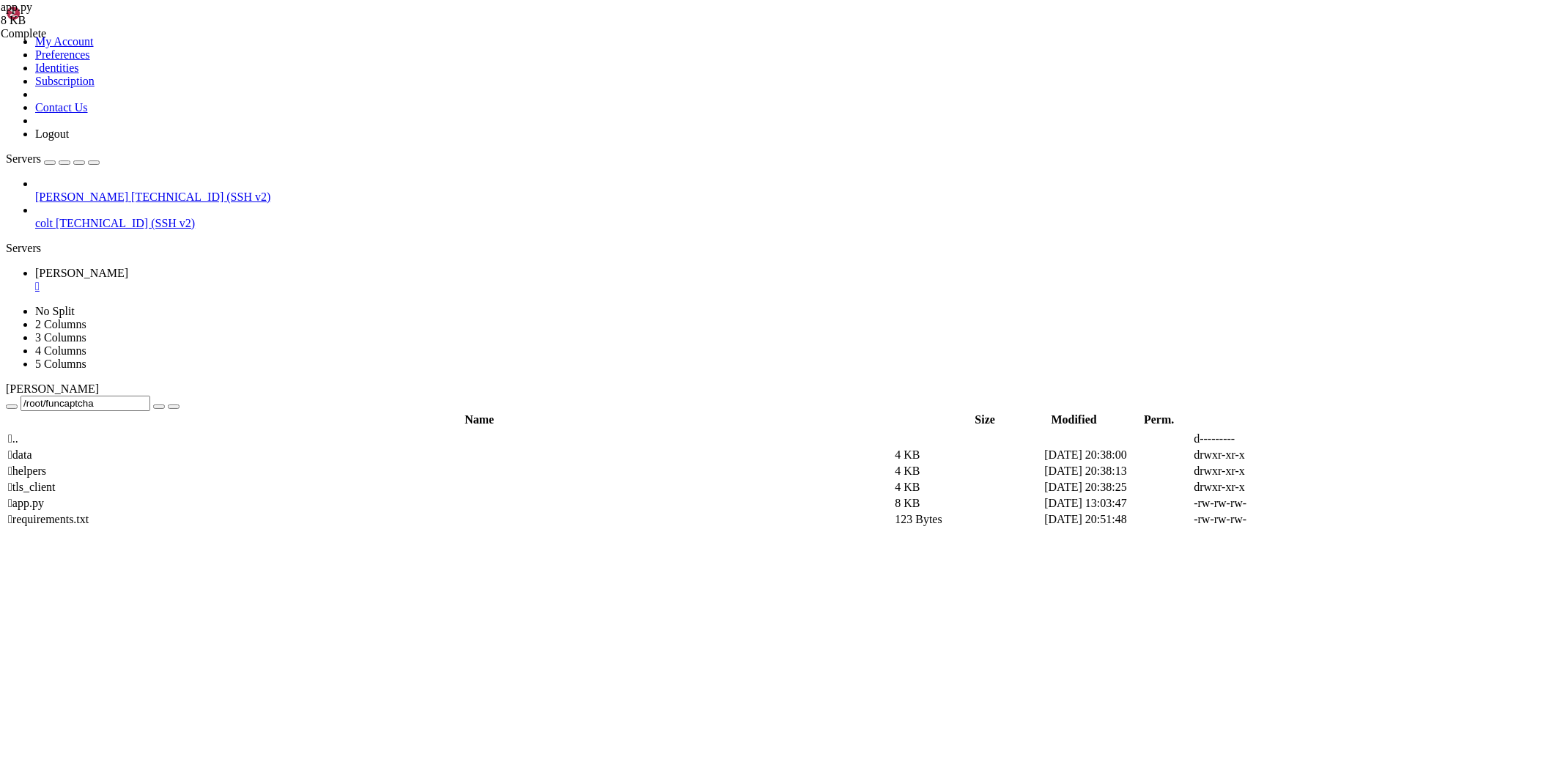
click at [246, 280] on div "" at bounding box center [796, 287] width 1522 height 13
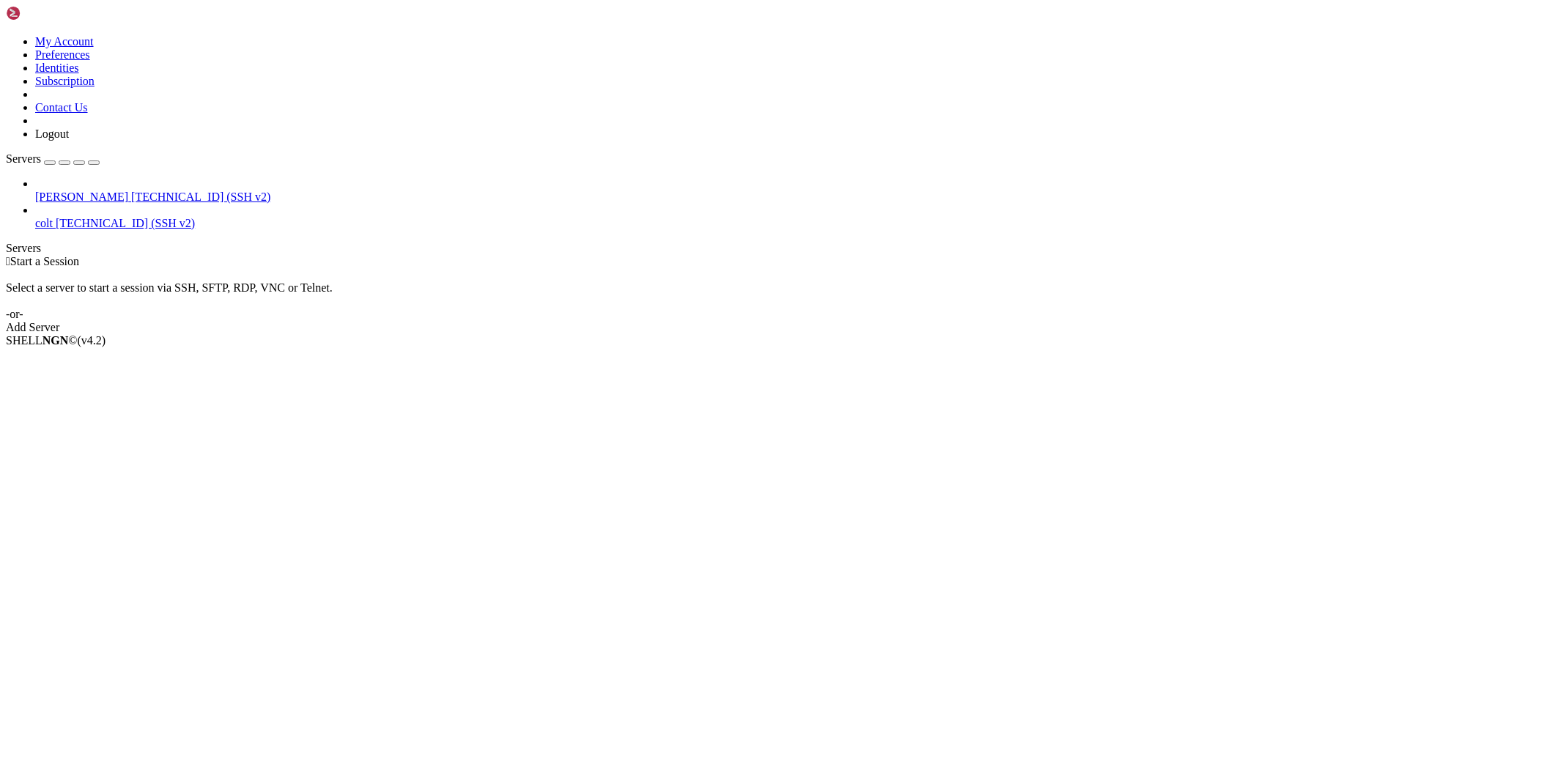
click at [53, 217] on span "colt" at bounding box center [44, 223] width 18 height 13
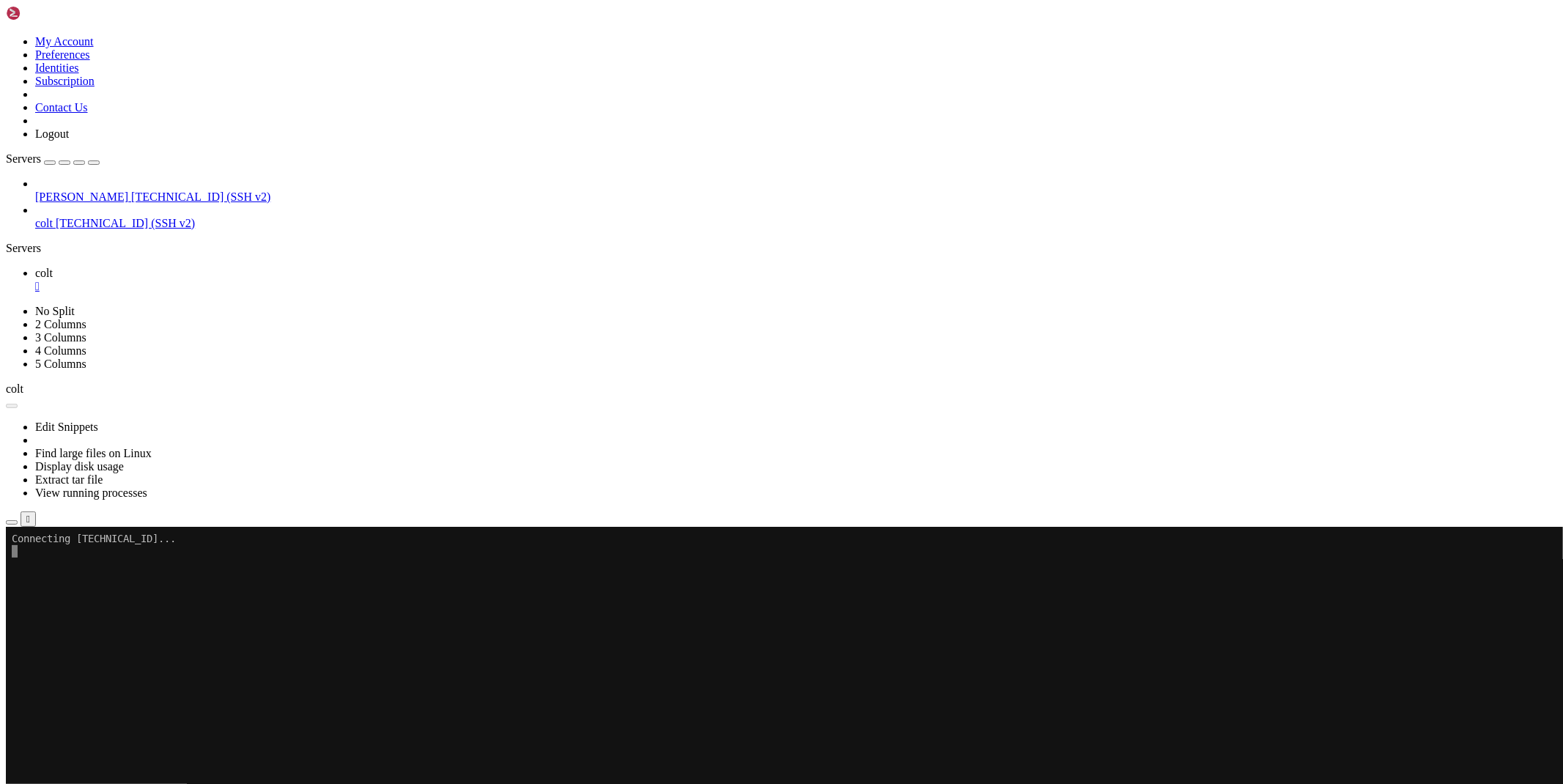
scroll to position [0, 0]
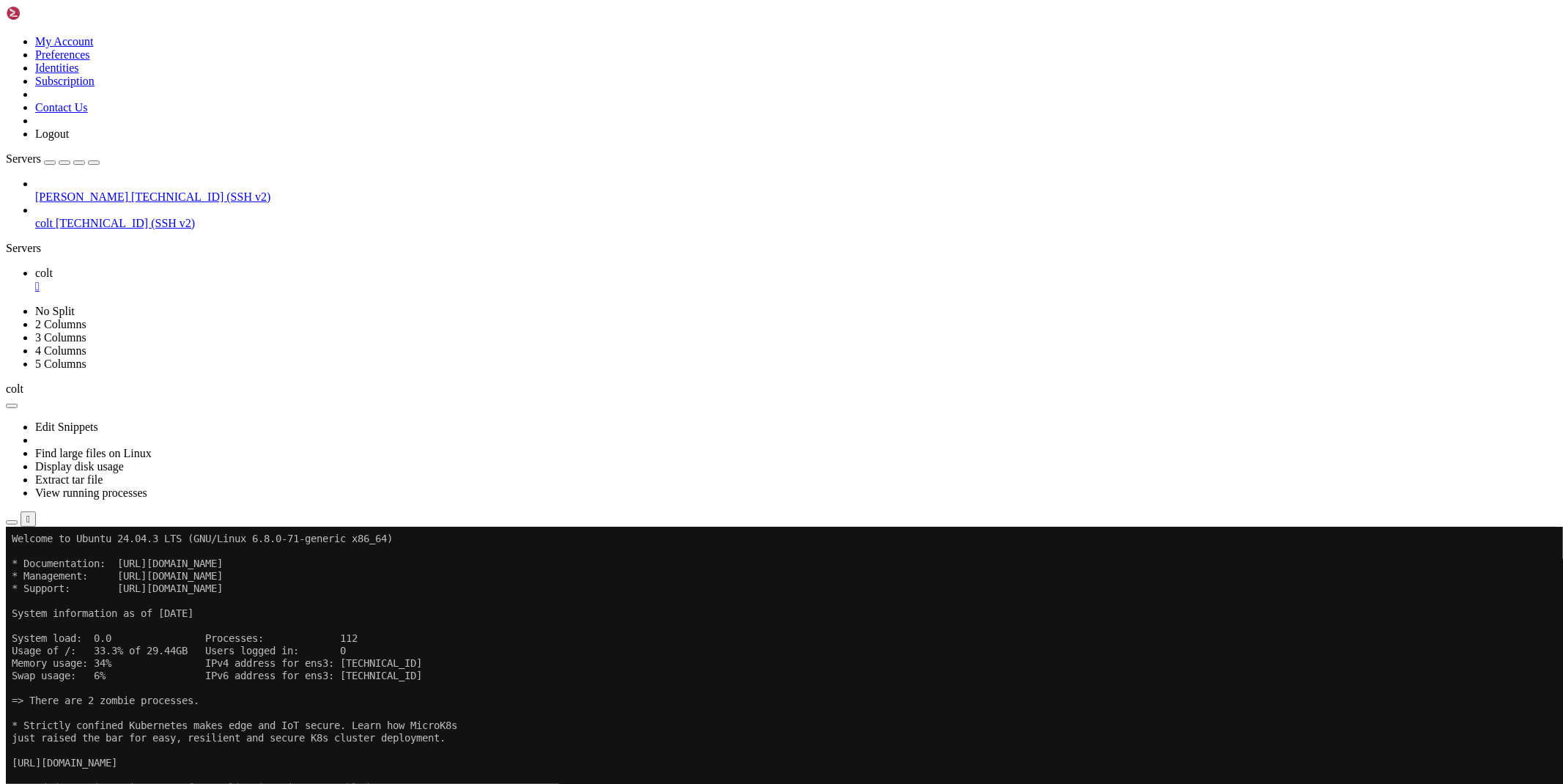
click at [12, 522] on icon "button" at bounding box center [12, 522] width 0 height 0
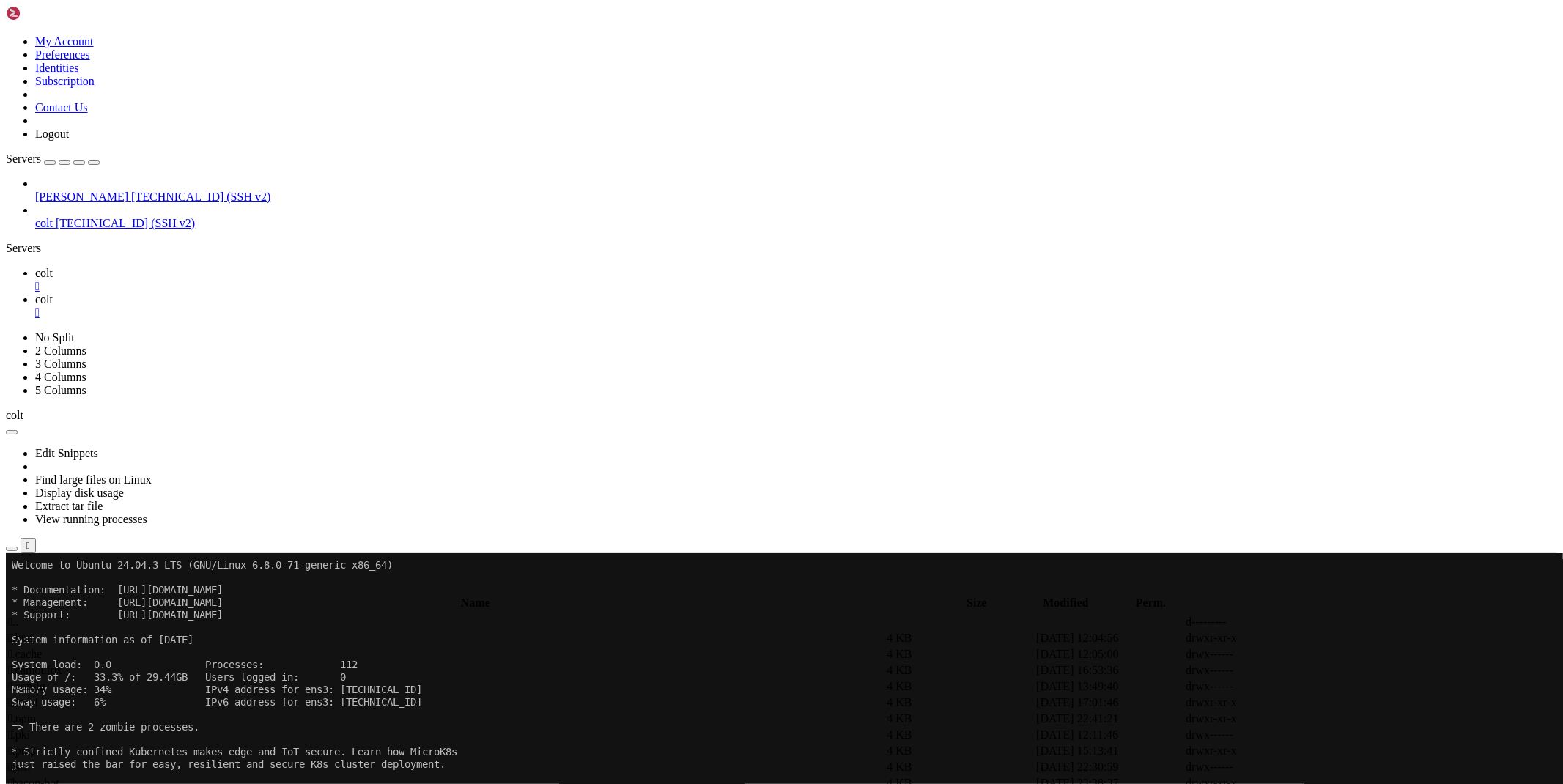
scroll to position [244, 0]
type input "/root/land"
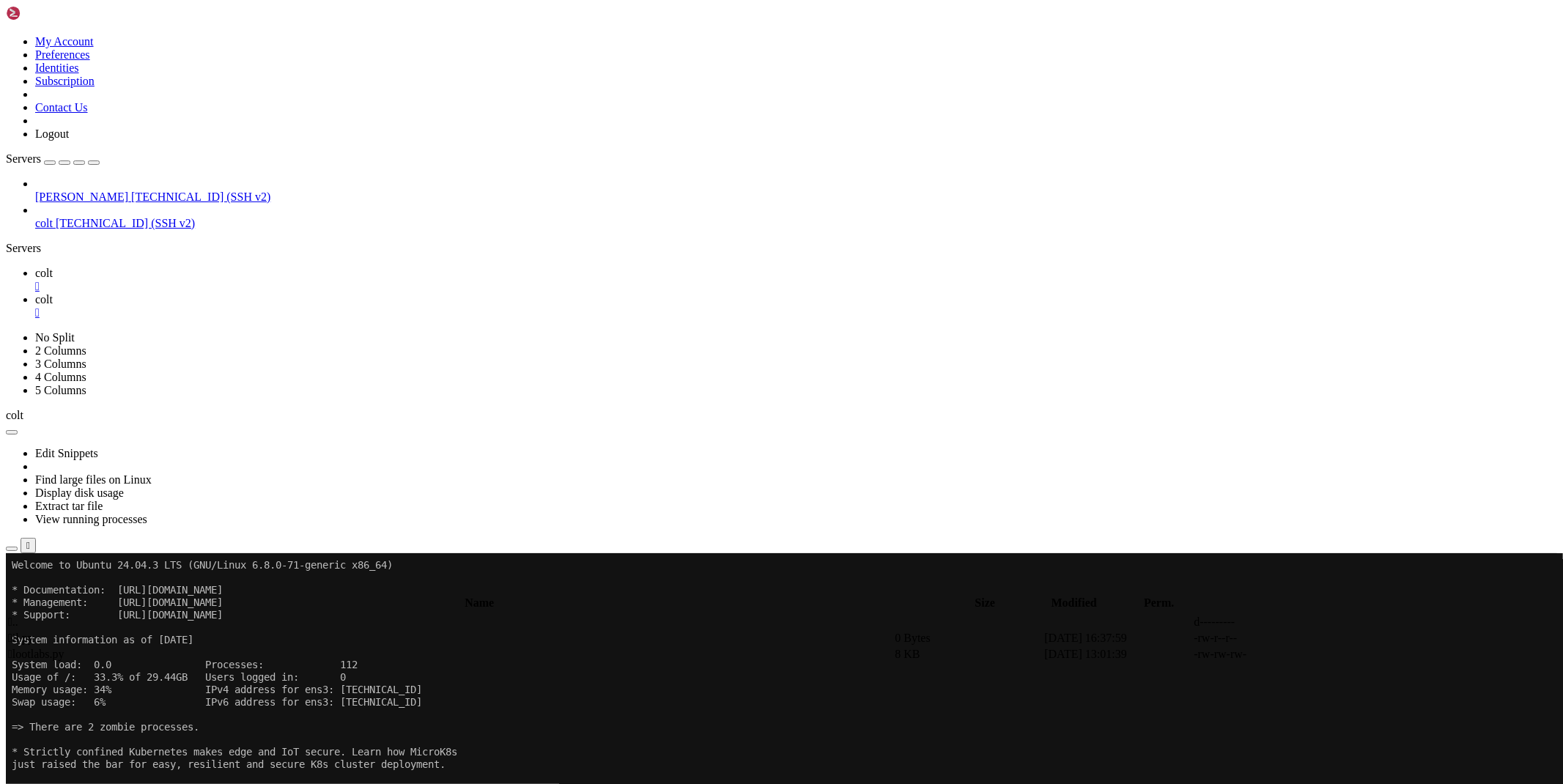
click at [1343, 654] on icon at bounding box center [1343, 654] width 0 height 0
drag, startPoint x: 347, startPoint y: 305, endPoint x: 607, endPoint y: 309, distance: 260.0
drag, startPoint x: 636, startPoint y: 309, endPoint x: 895, endPoint y: 305, distance: 259.0
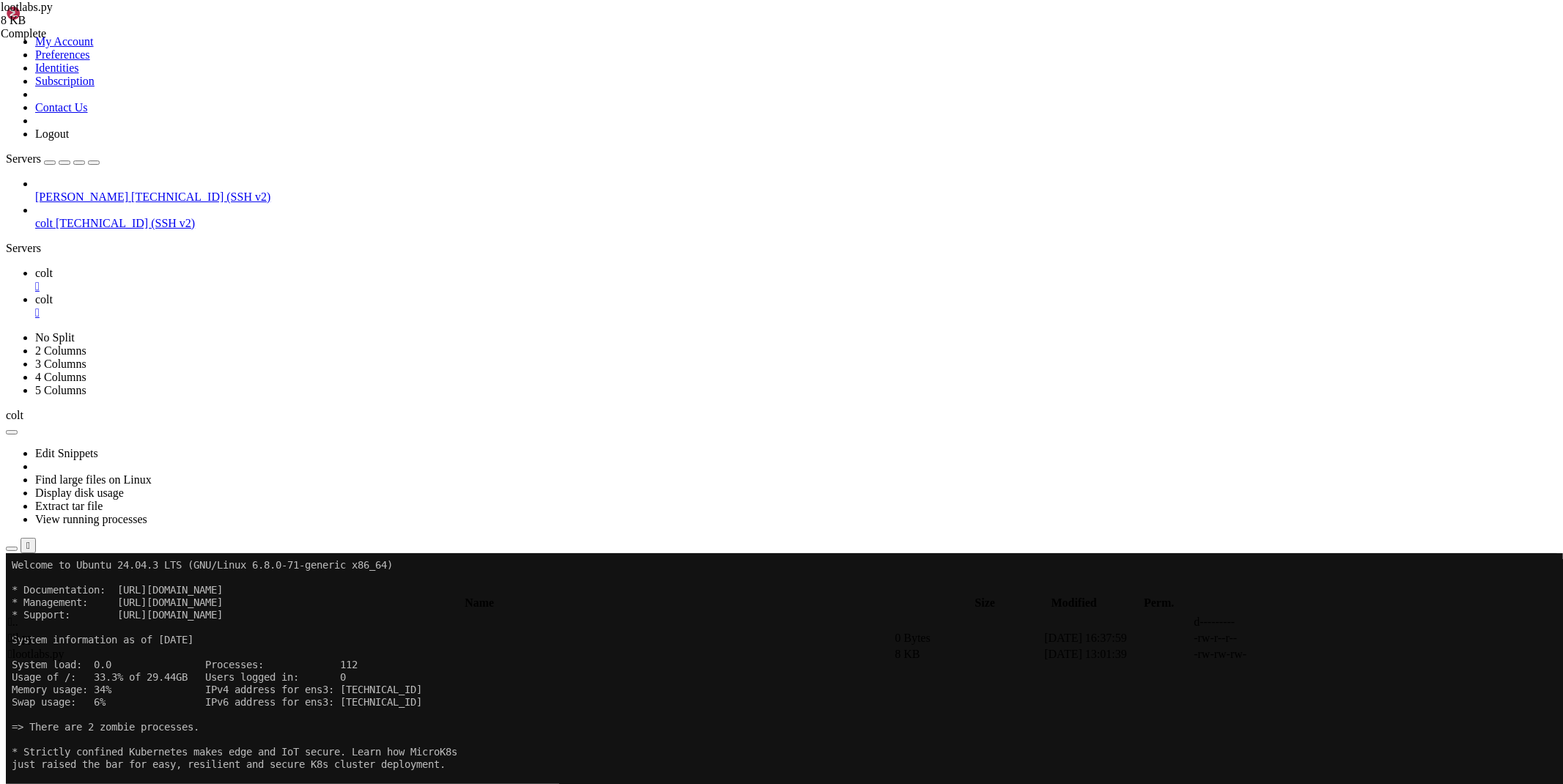
type textarea "proxies = {'http': '[URL][TECHNICAL_ID]', 'https': '[URL][TECHNICAL_ID]'}"
click at [204, 267] on link "colt " at bounding box center [796, 279] width 1522 height 26
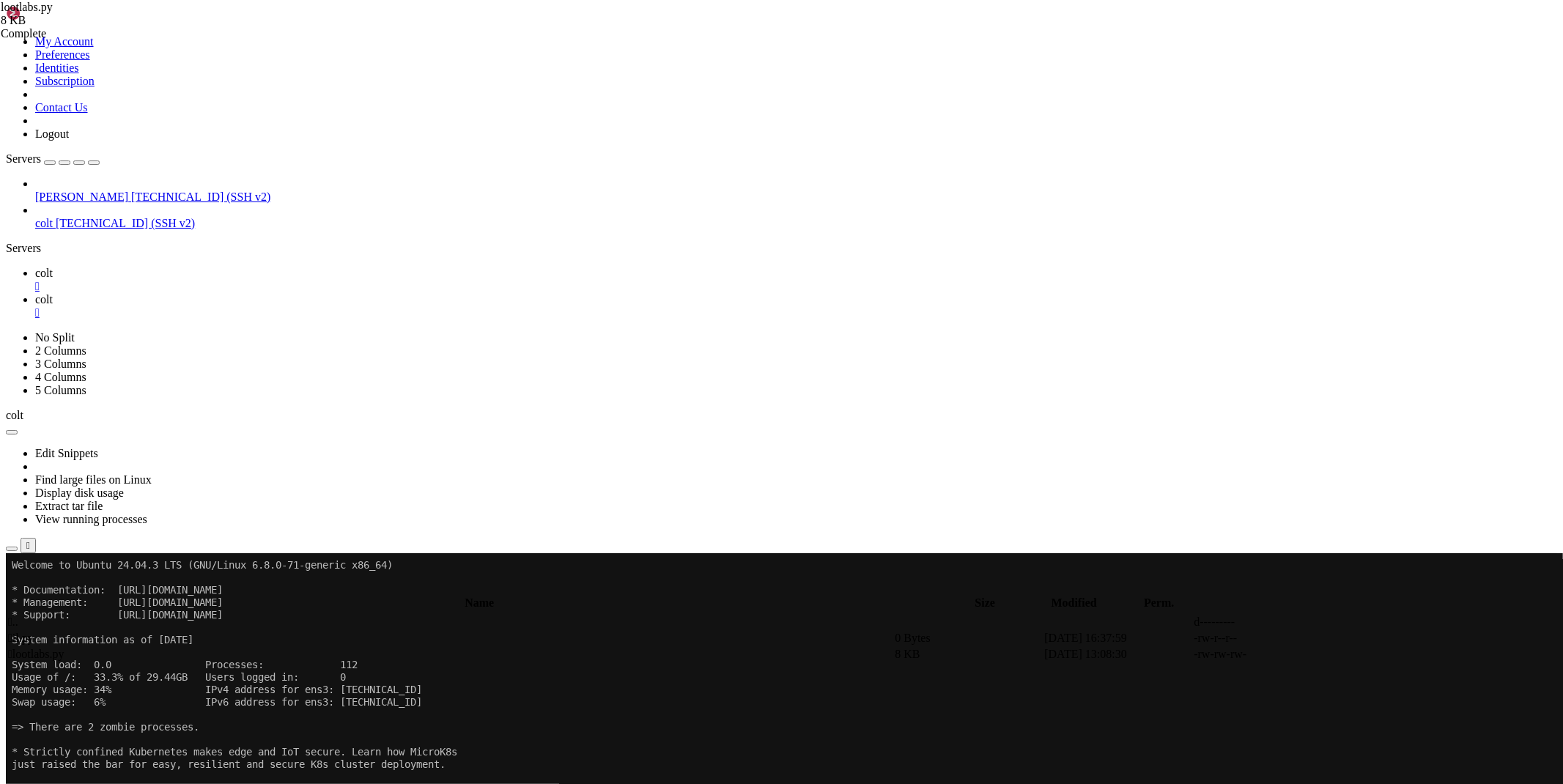
click at [303, 306] on div "" at bounding box center [796, 313] width 1522 height 13
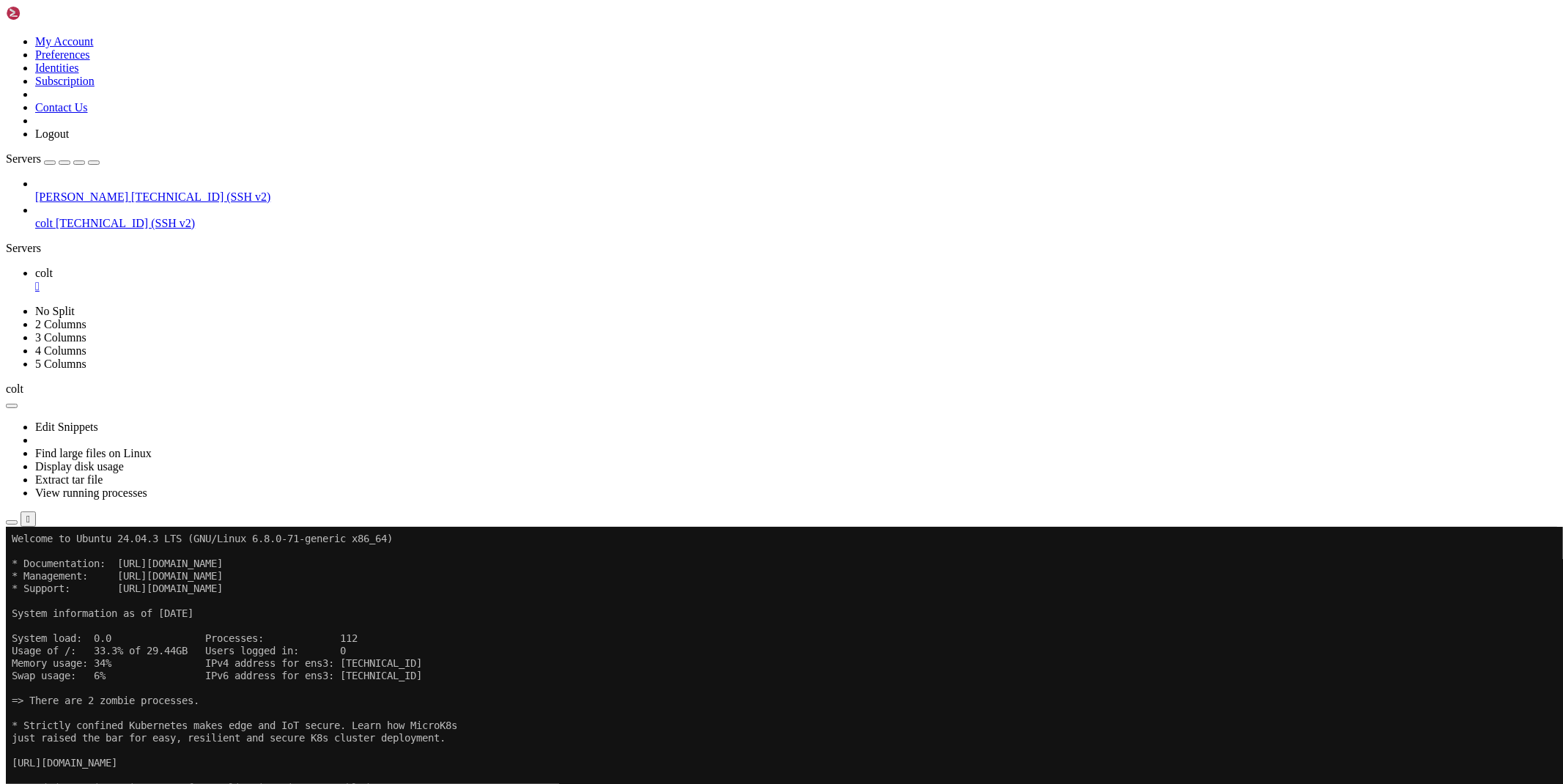
click at [236, 280] on div "" at bounding box center [796, 287] width 1522 height 13
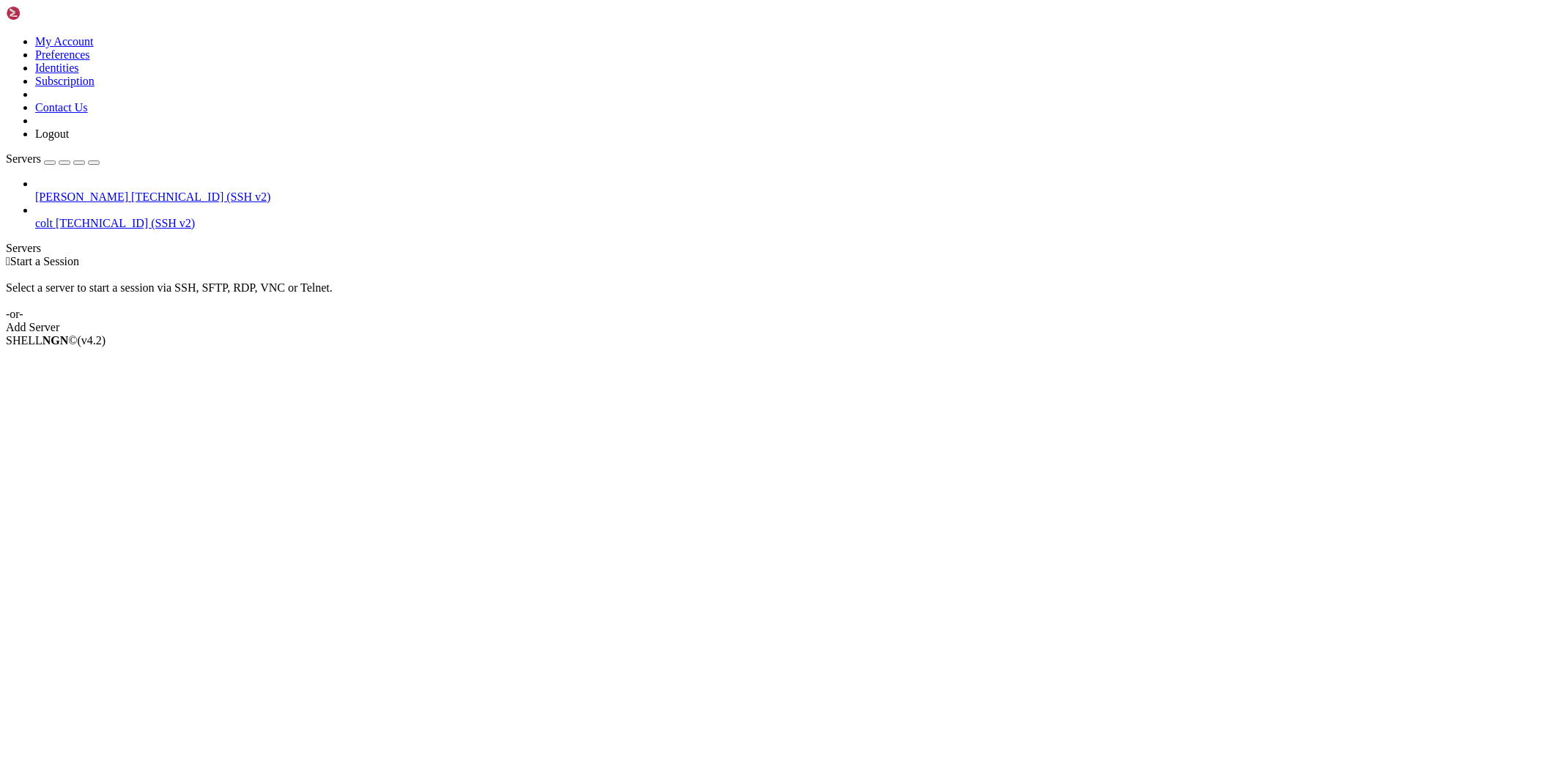
click at [35, 190] on icon at bounding box center [35, 190] width 0 height 0
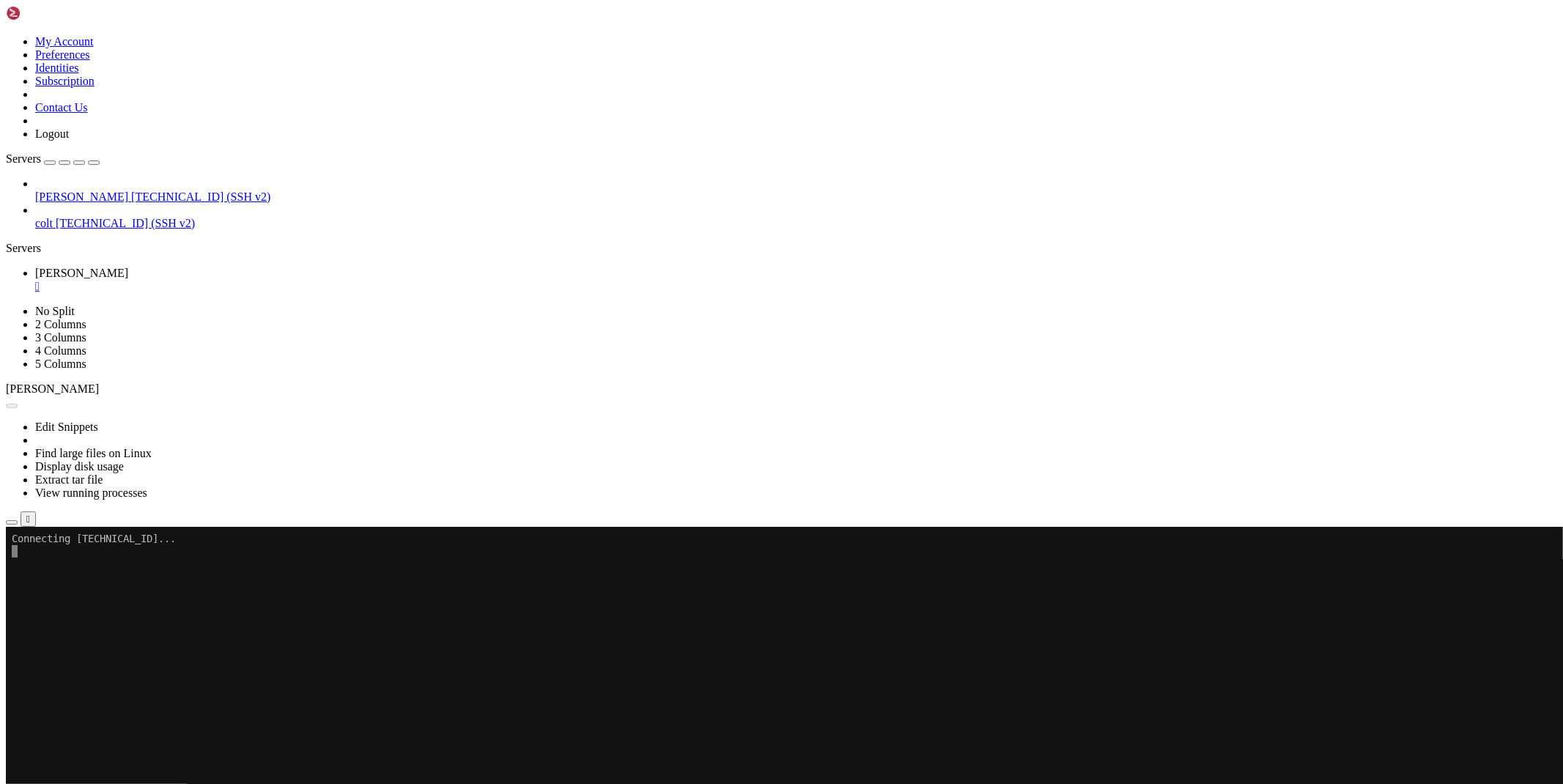
scroll to position [0, 0]
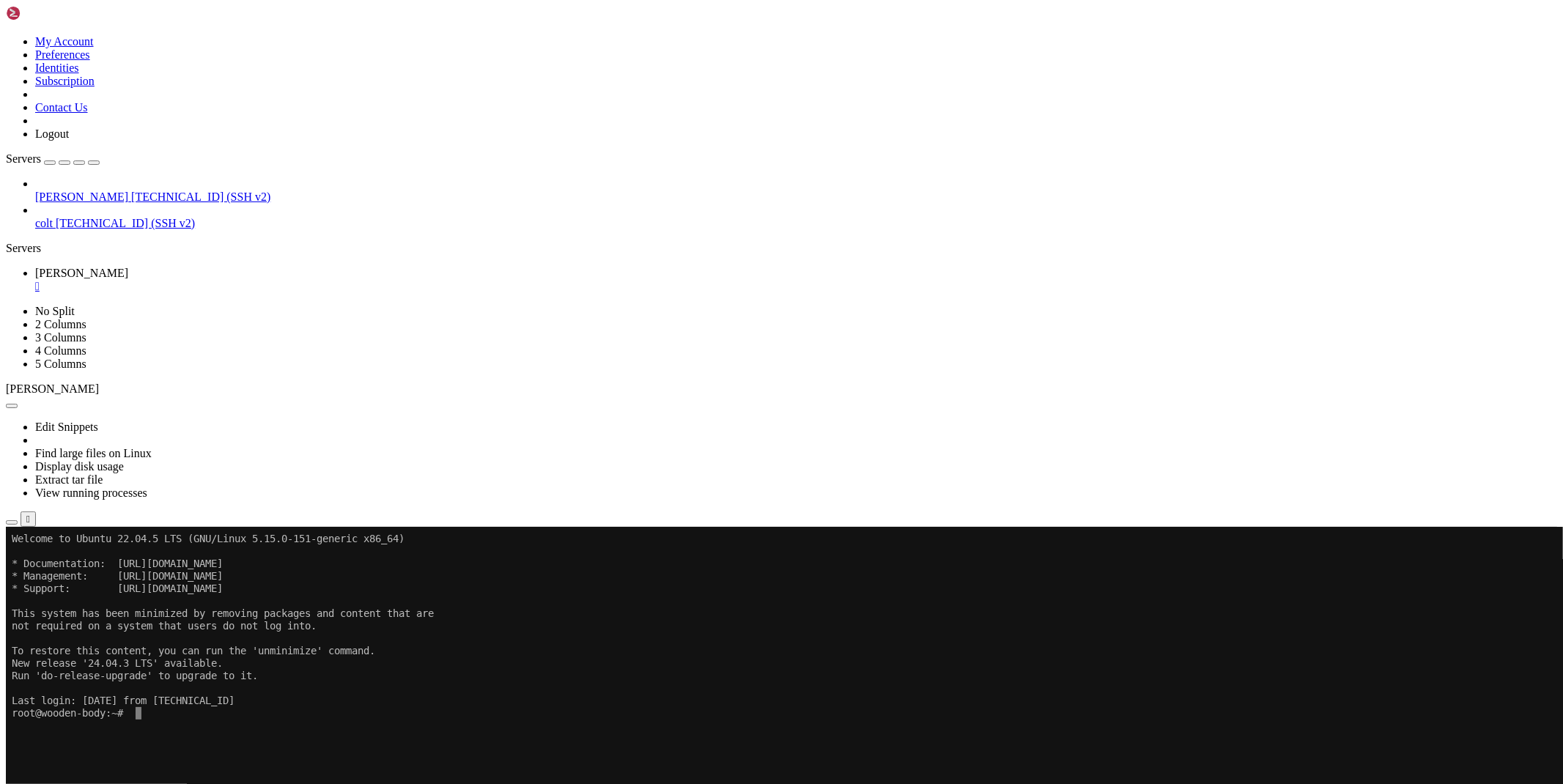
click at [12, 522] on icon "button" at bounding box center [12, 522] width 0 height 0
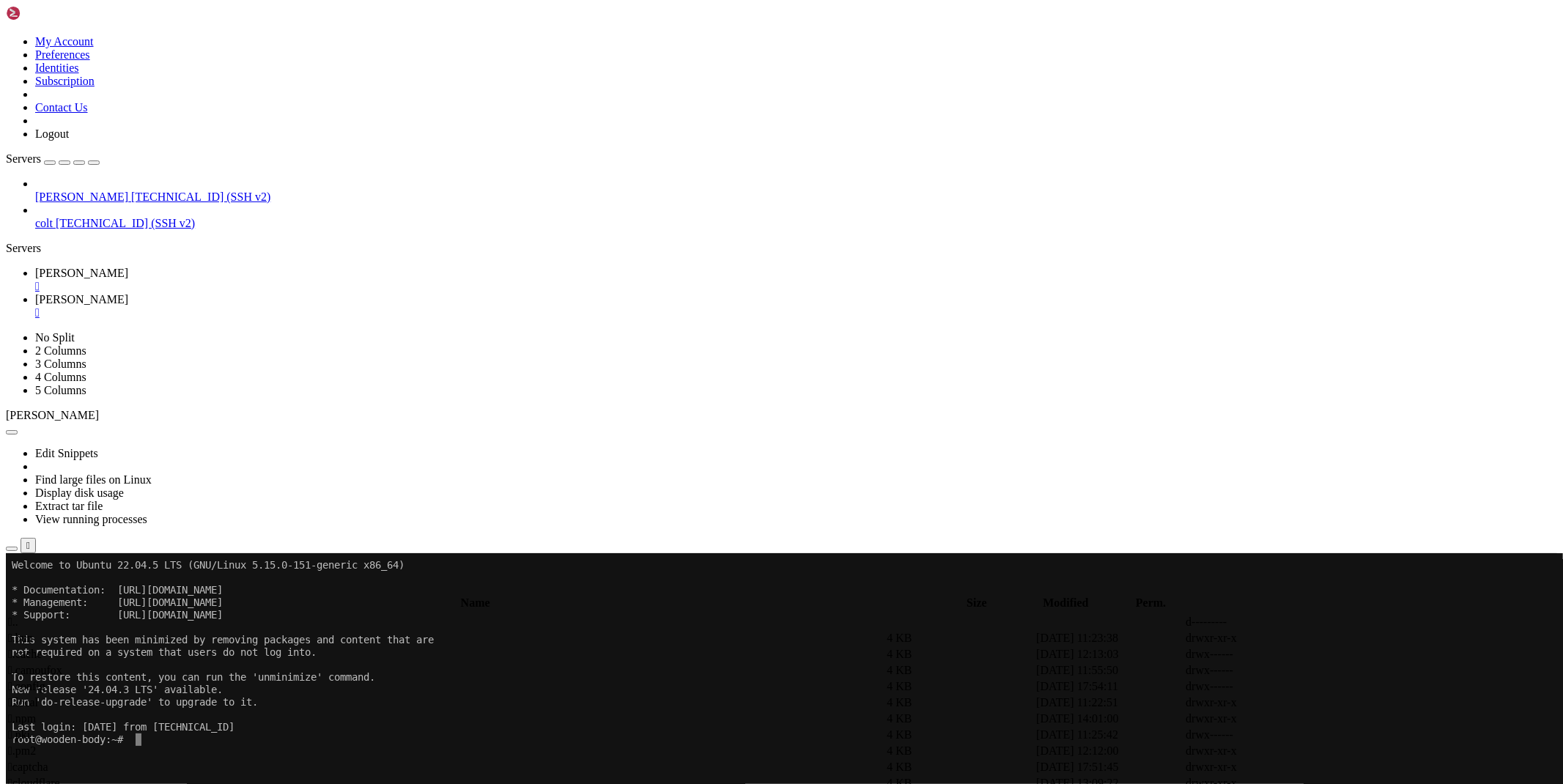
click at [60, 776] on span " cloudflare" at bounding box center [34, 782] width 52 height 13
click at [40, 632] on span " proxy" at bounding box center [24, 638] width 31 height 13
type input "/root/cloudflare/proxy"
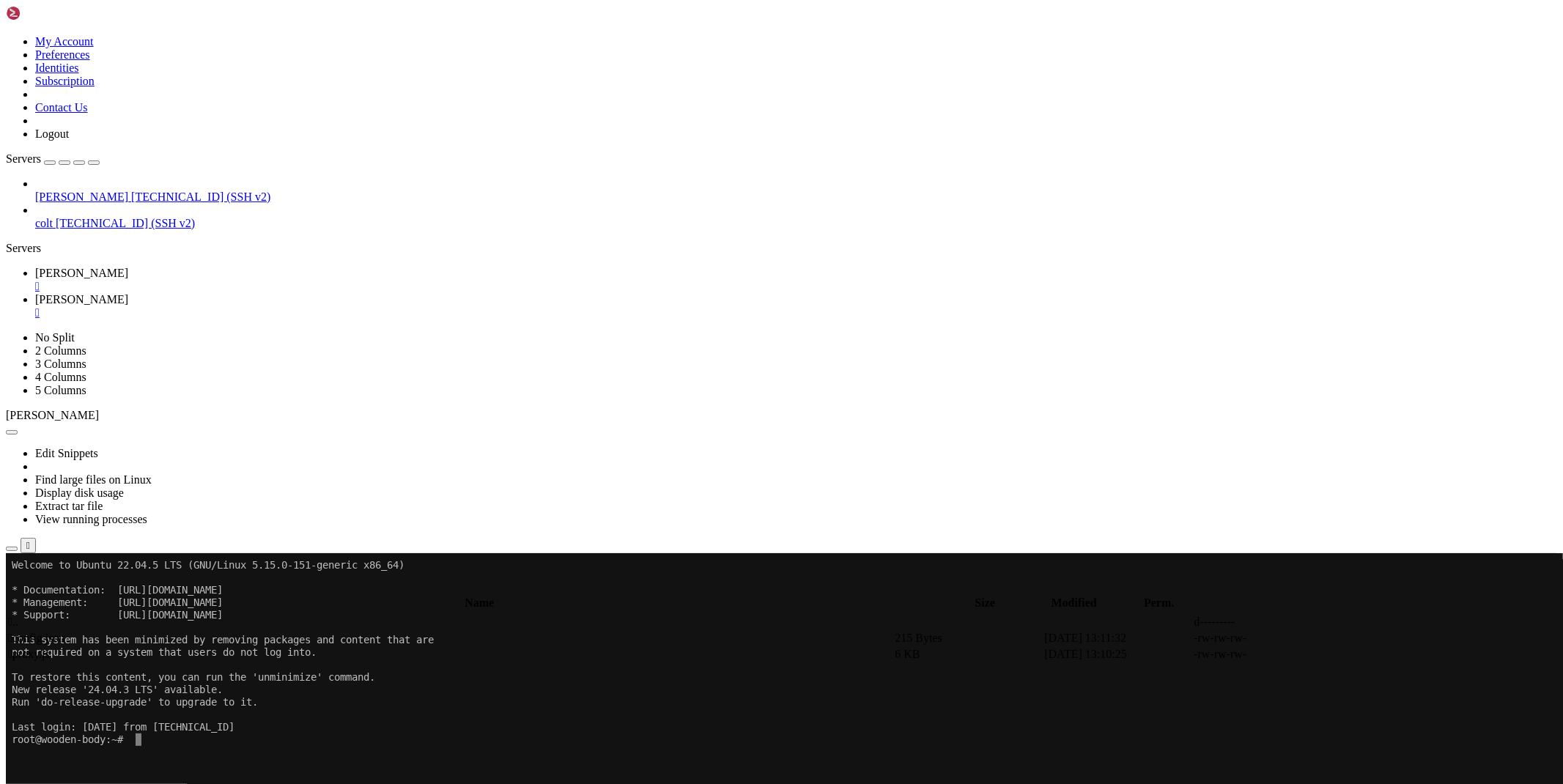
click at [1343, 638] on icon at bounding box center [1343, 638] width 0 height 0
click at [225, 267] on link "[PERSON_NAME] " at bounding box center [796, 279] width 1522 height 26
drag, startPoint x: 1447, startPoint y: 775, endPoint x: 1500, endPoint y: 772, distance: 53.1
copy span "[TECHNICAL_ID]"
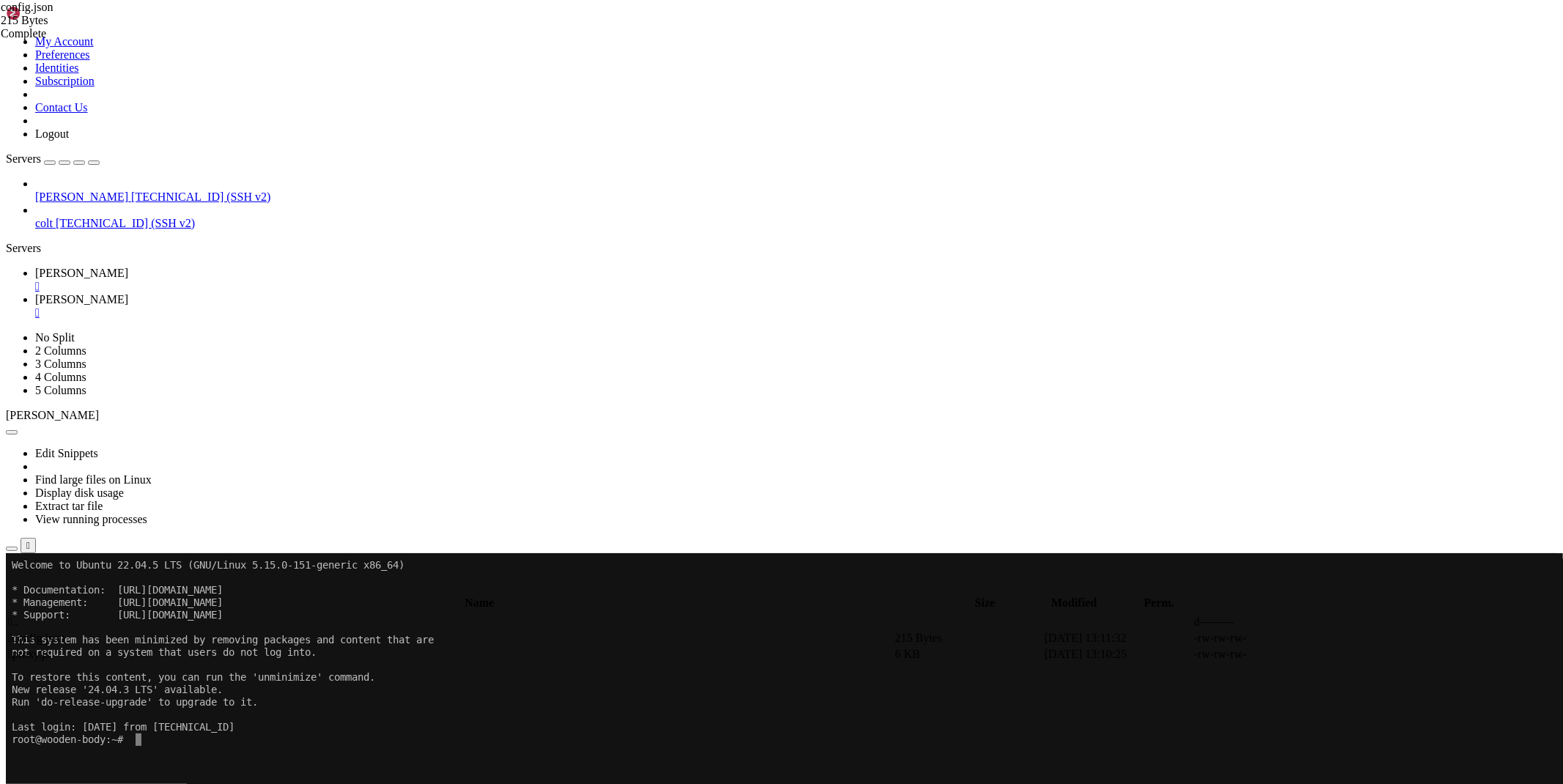
click at [442, 782] on x-row at bounding box center [695, 788] width 1366 height 13
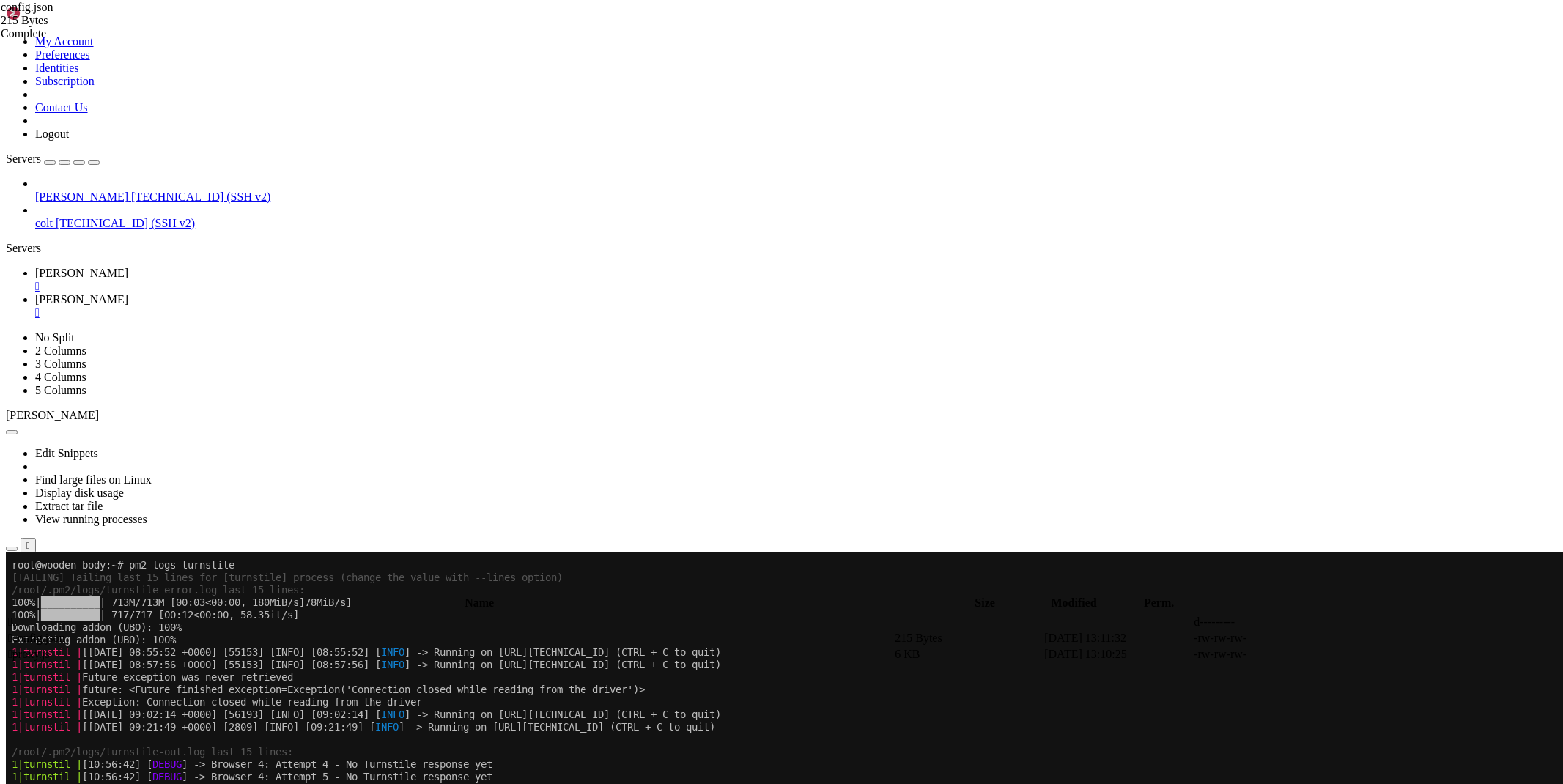
scroll to position [173, 0]
drag, startPoint x: 541, startPoint y: 1184, endPoint x: 386, endPoint y: 1184, distance: 155.0
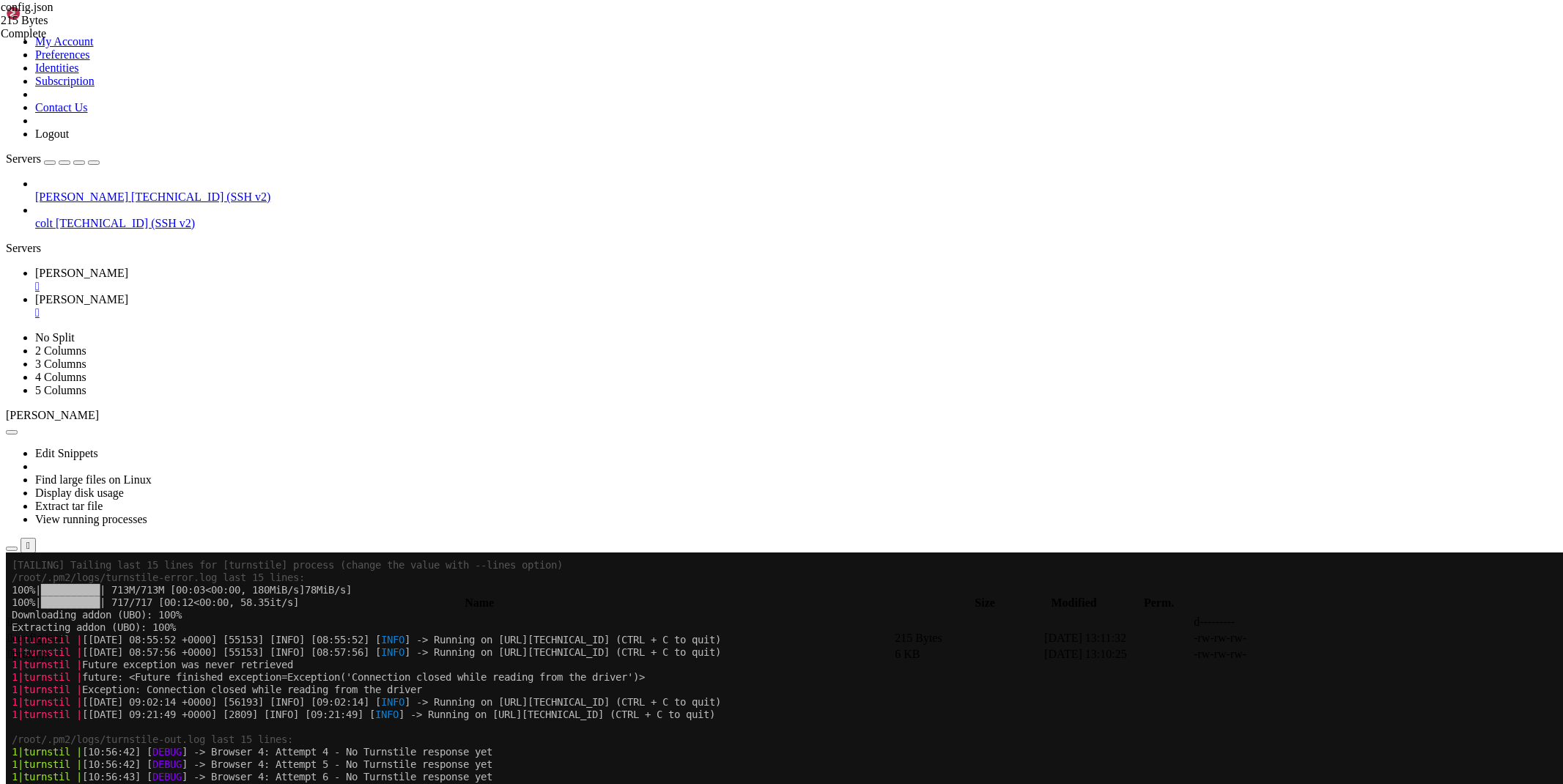
scroll to position [187, 0]
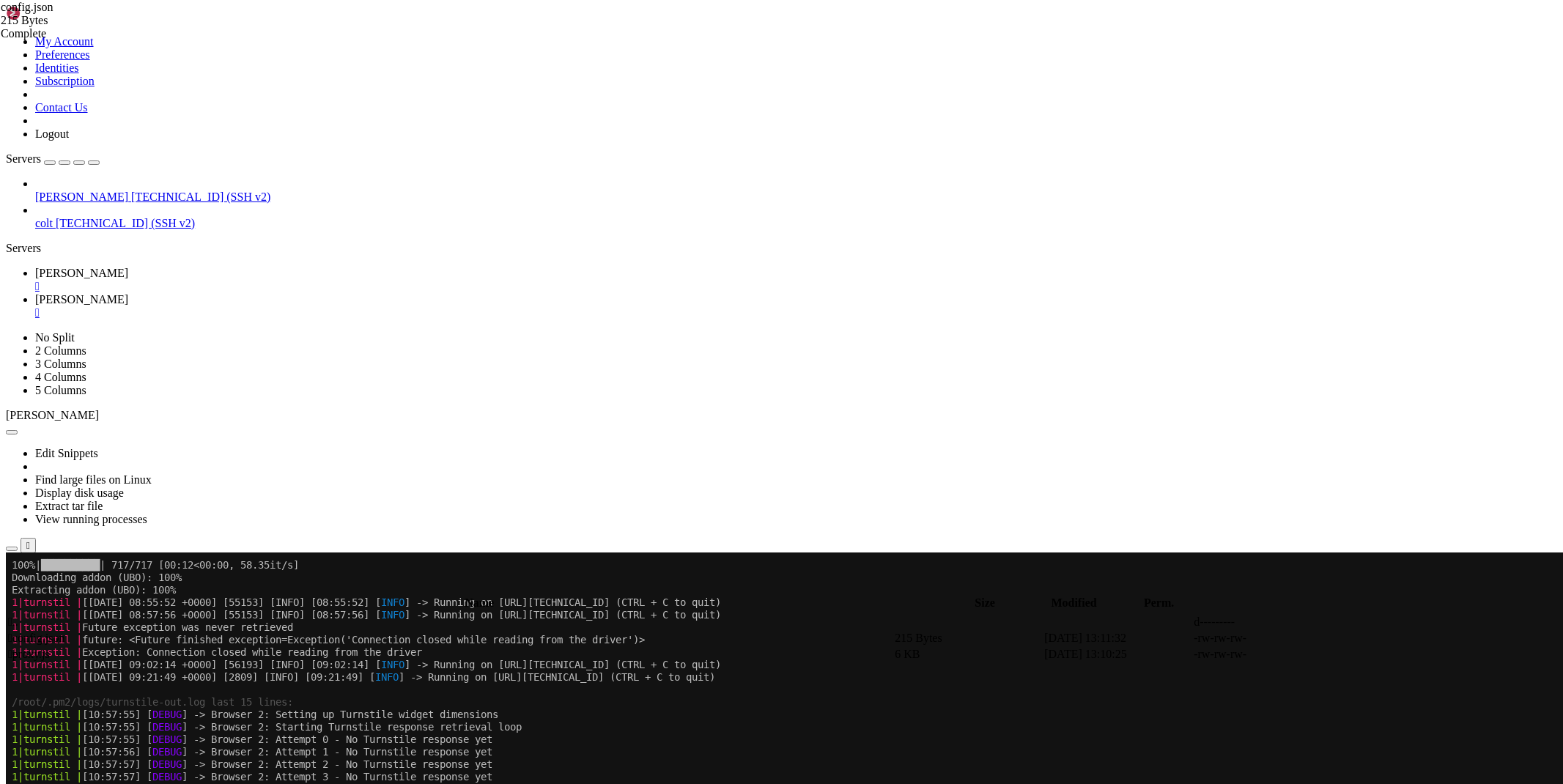
scroll to position [946, 0]
